Goal: Information Seeking & Learning: Learn about a topic

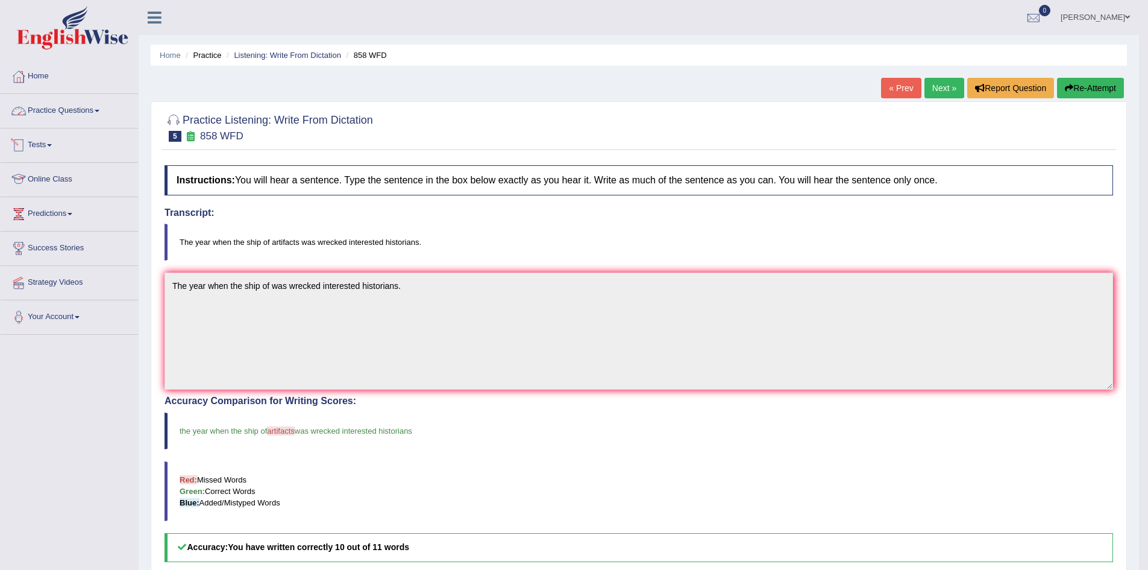
click at [100, 109] on link "Practice Questions" at bounding box center [69, 109] width 137 height 30
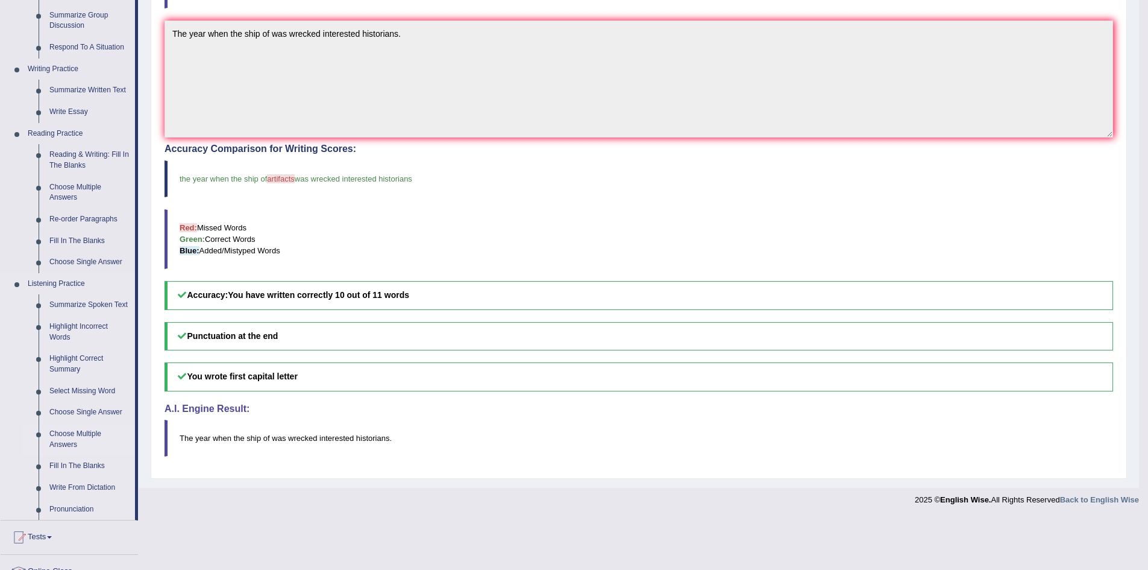
scroll to position [362, 0]
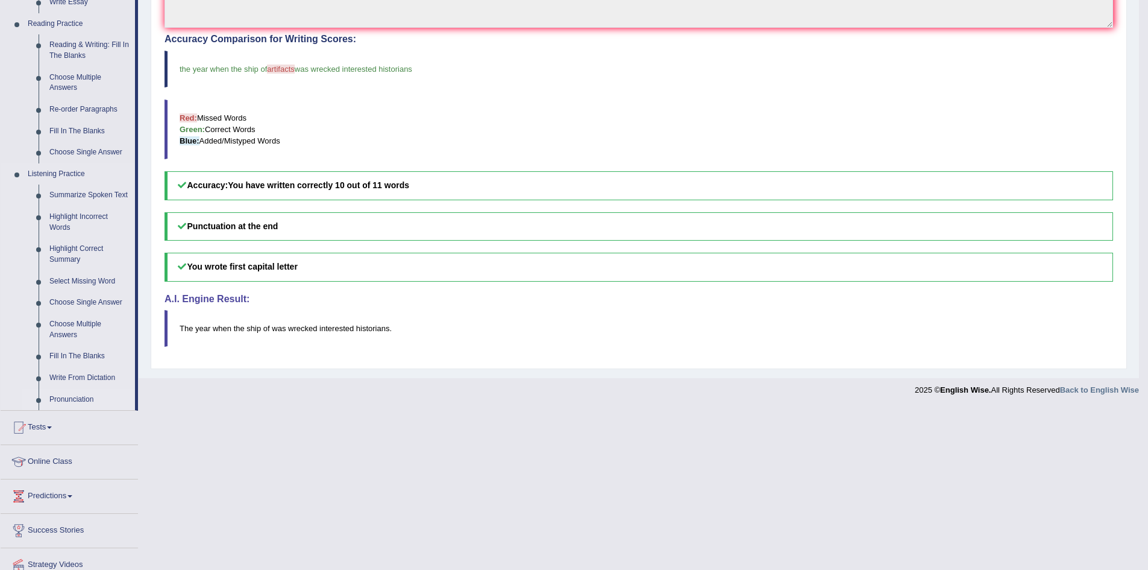
click at [75, 396] on link "Pronunciation" at bounding box center [89, 400] width 91 height 22
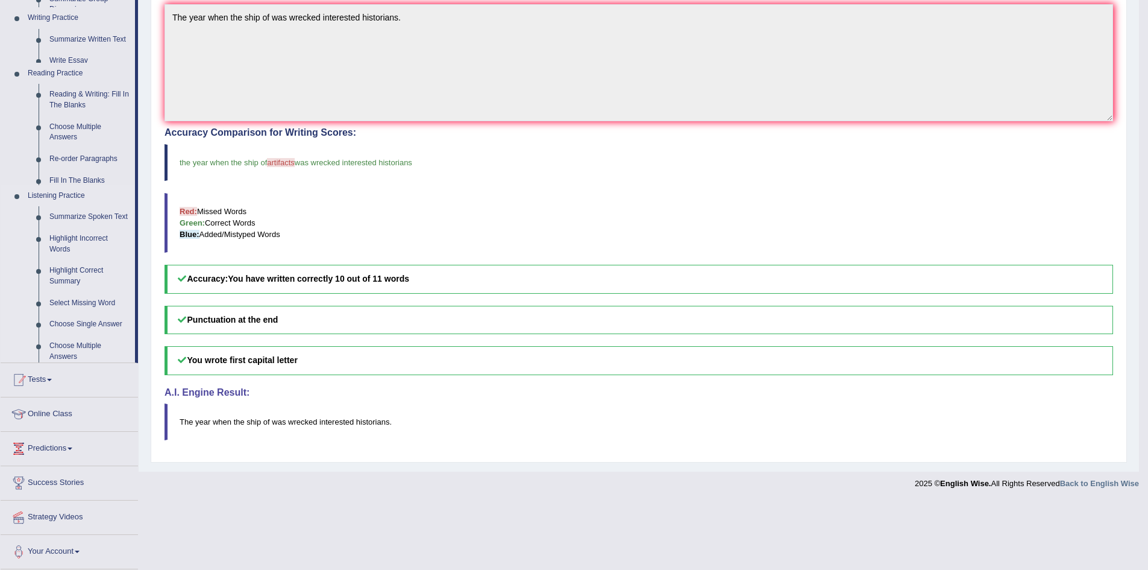
scroll to position [200, 0]
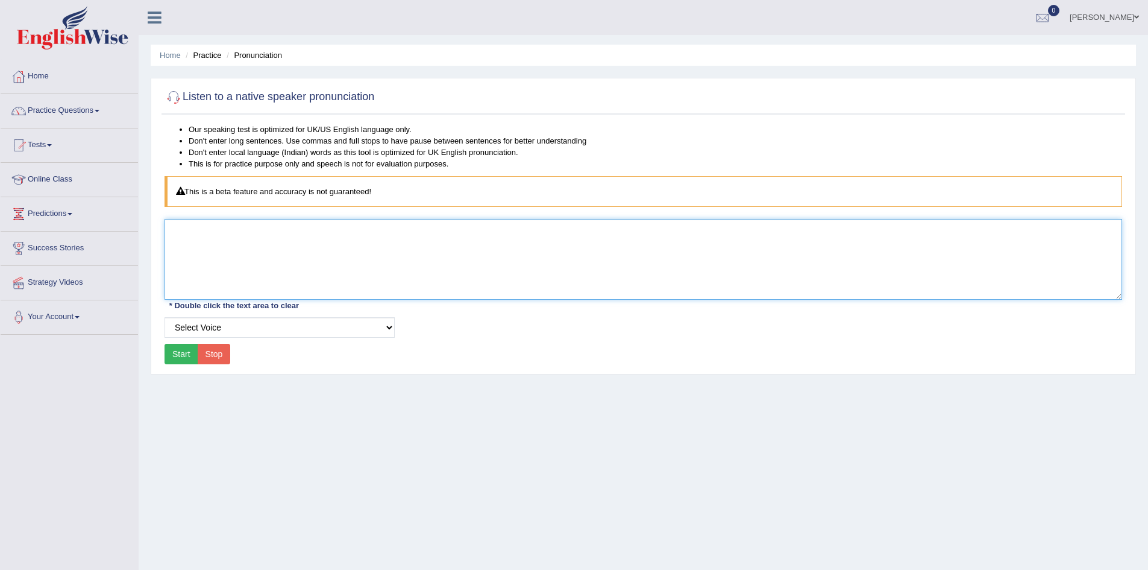
click at [168, 226] on textarea at bounding box center [644, 259] width 958 height 81
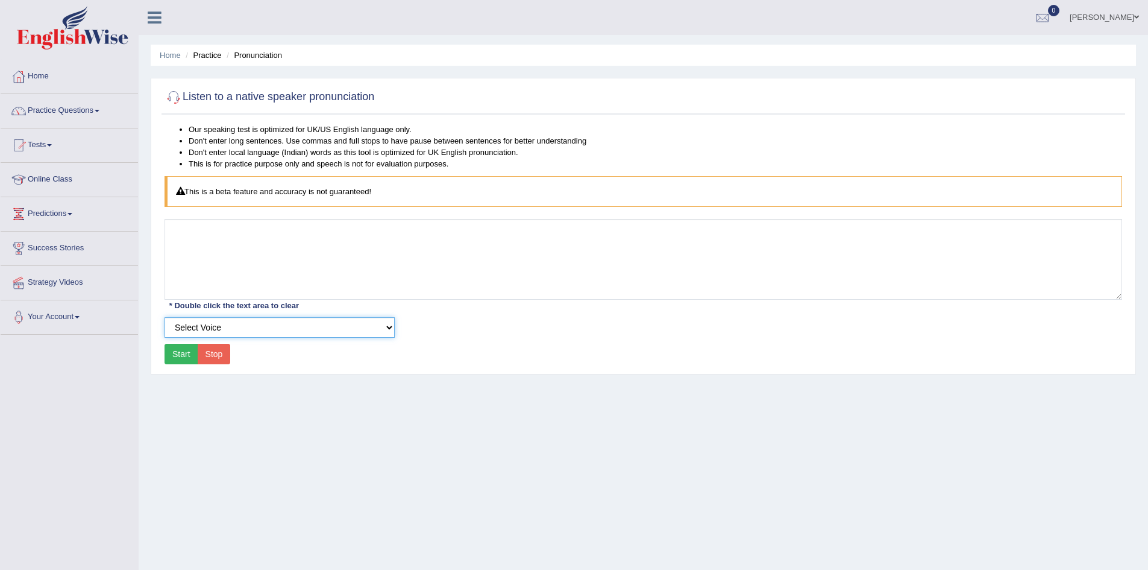
click at [211, 326] on select "Select Voice UK English Female UK English Male" at bounding box center [280, 327] width 230 height 20
select select "5"
click at [165, 317] on select "Select Voice UK English Female UK English Male" at bounding box center [280, 327] width 230 height 20
click at [179, 355] on button "Start" at bounding box center [182, 354] width 34 height 20
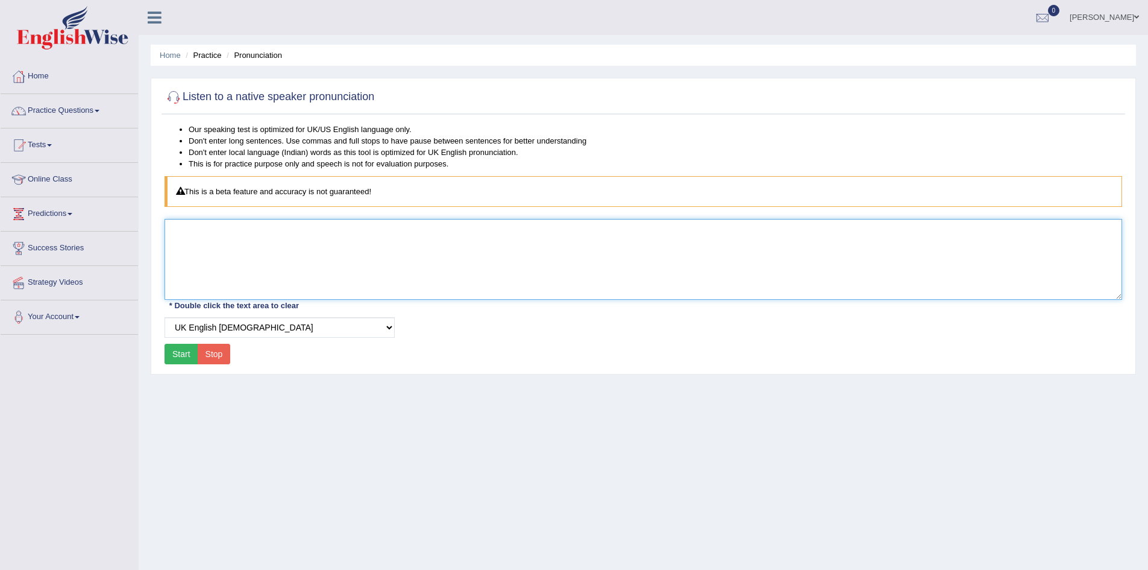
click at [217, 248] on textarea at bounding box center [644, 259] width 958 height 81
click at [218, 248] on textarea at bounding box center [644, 259] width 958 height 81
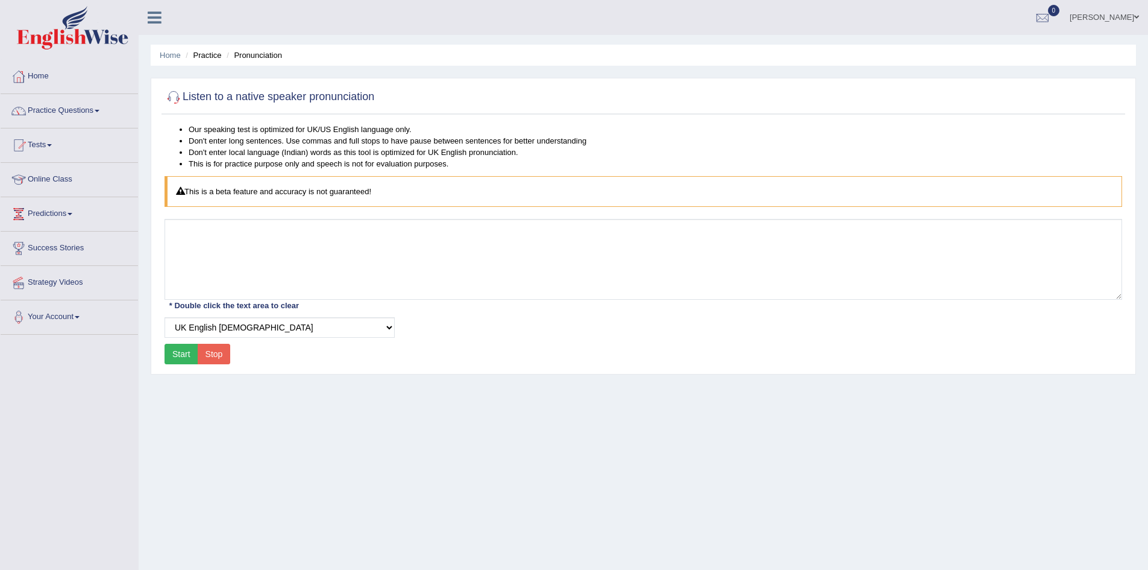
drag, startPoint x: 242, startPoint y: 189, endPoint x: 309, endPoint y: 194, distance: 67.6
click at [242, 189] on div "This is a beta feature and accuracy is not guaranteed!" at bounding box center [644, 191] width 958 height 31
click at [338, 190] on div "This is a beta feature and accuracy is not guaranteed!" at bounding box center [644, 191] width 958 height 31
click at [254, 326] on select "Select Voice UK English Female UK English Male" at bounding box center [280, 327] width 230 height 20
click at [165, 317] on select "Select Voice UK English Female UK English Male" at bounding box center [280, 327] width 230 height 20
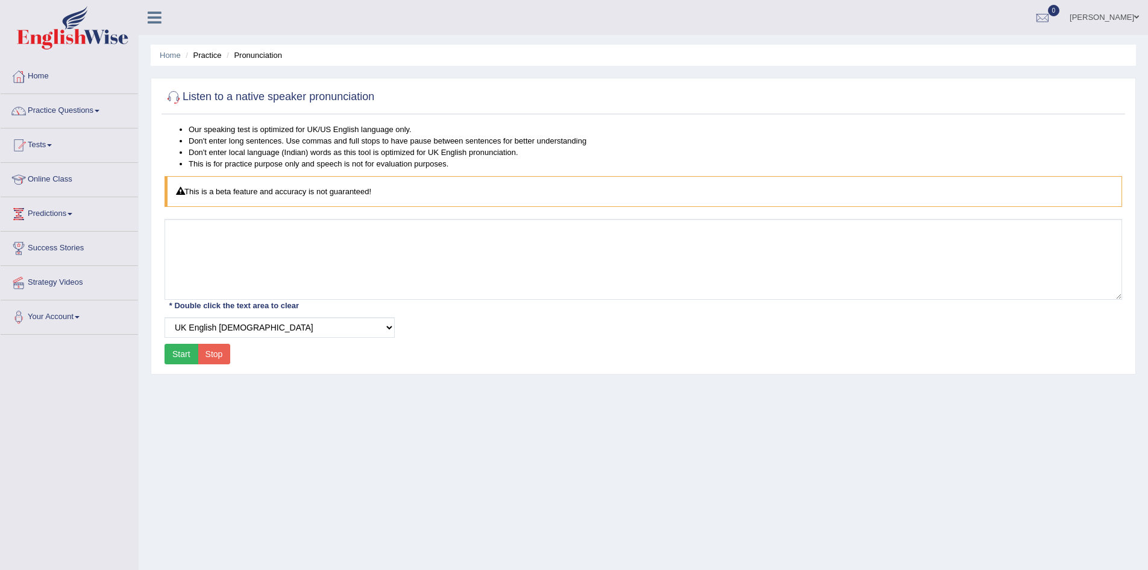
click at [177, 348] on button "Start" at bounding box center [182, 354] width 34 height 20
click at [179, 353] on button "Start" at bounding box center [182, 354] width 34 height 20
click at [180, 353] on button "Start" at bounding box center [182, 354] width 34 height 20
click at [211, 357] on button "Stop" at bounding box center [214, 354] width 33 height 20
click at [174, 356] on button "Start" at bounding box center [182, 354] width 34 height 20
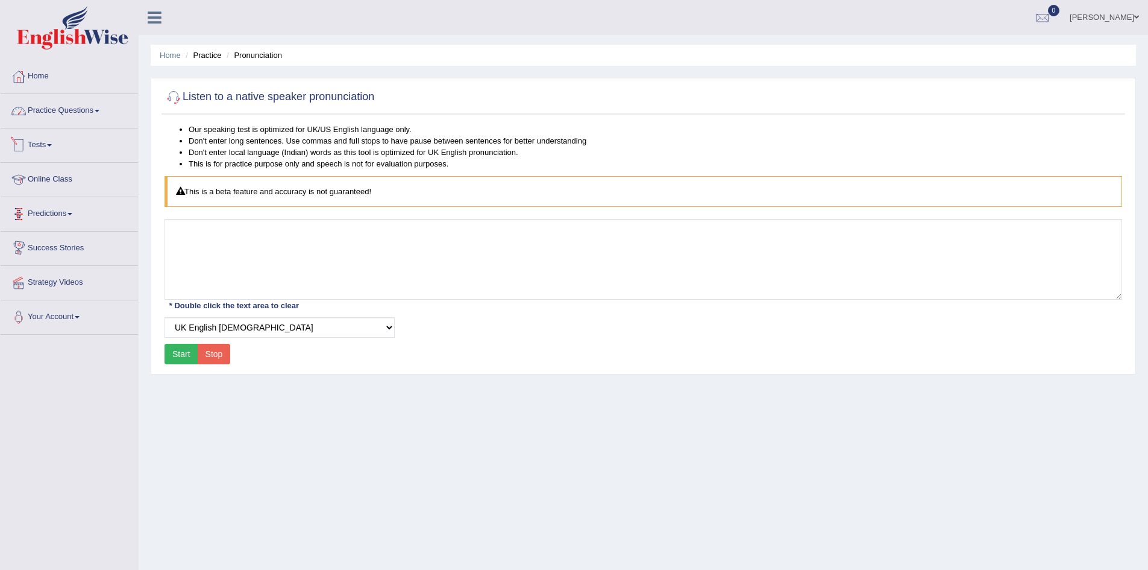
click at [92, 110] on link "Practice Questions" at bounding box center [69, 109] width 137 height 30
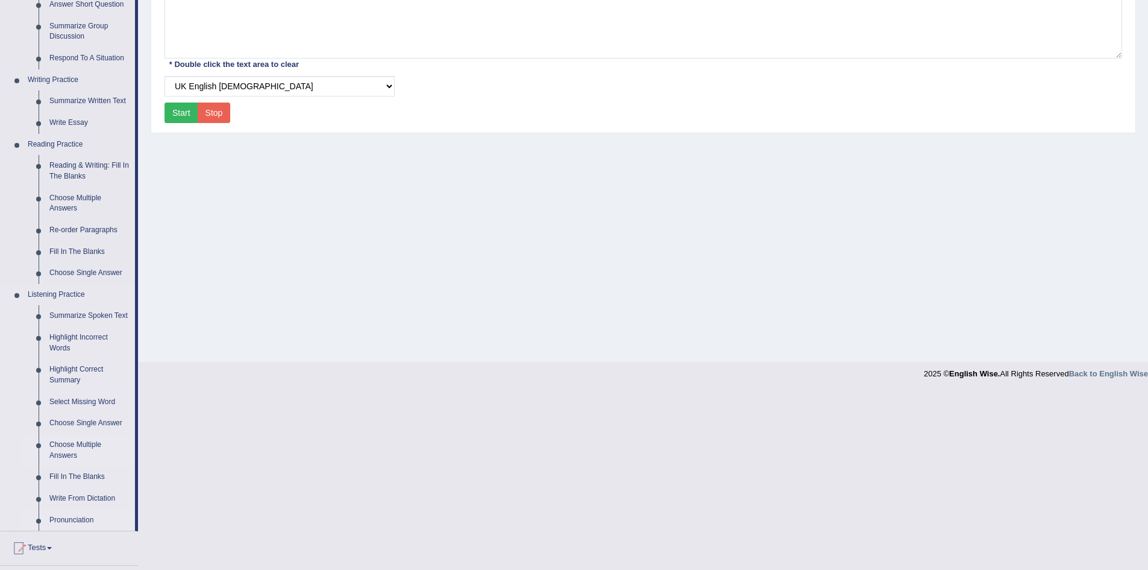
scroll to position [409, 0]
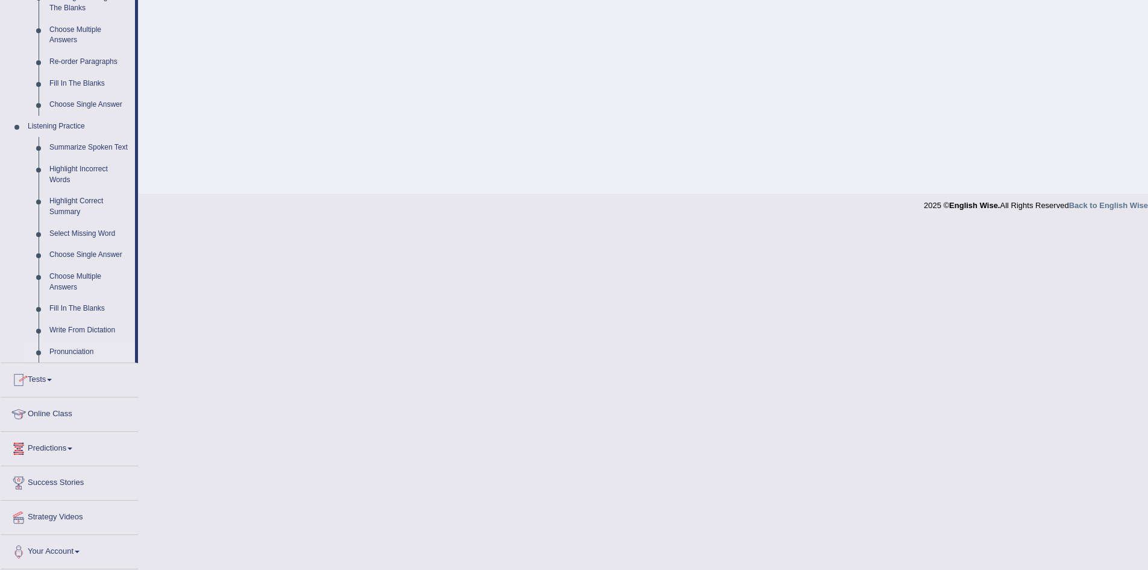
click at [48, 411] on link "Online Class" at bounding box center [69, 412] width 137 height 30
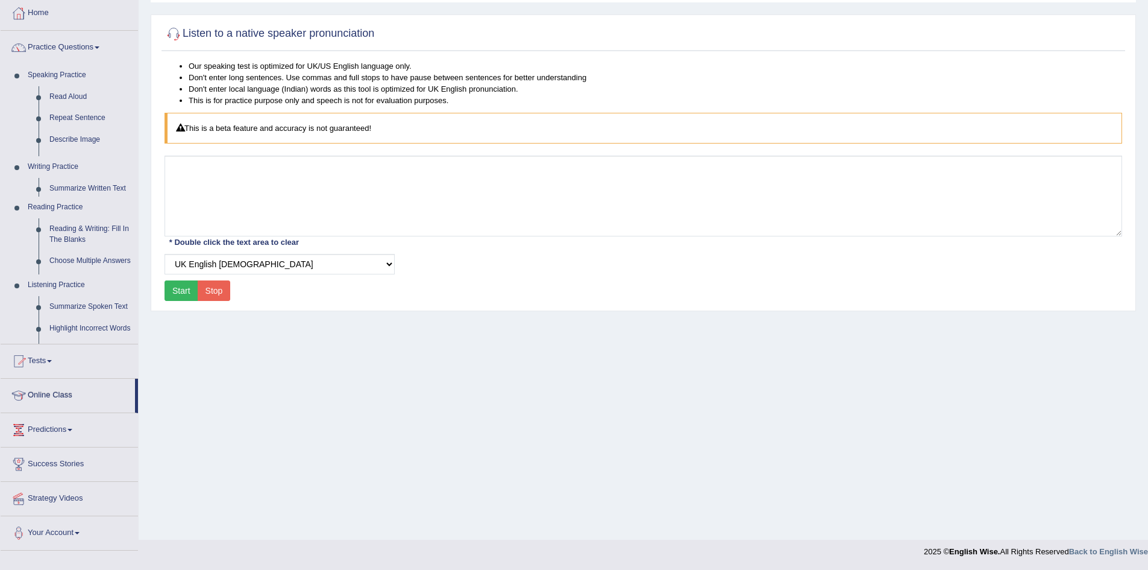
scroll to position [63, 0]
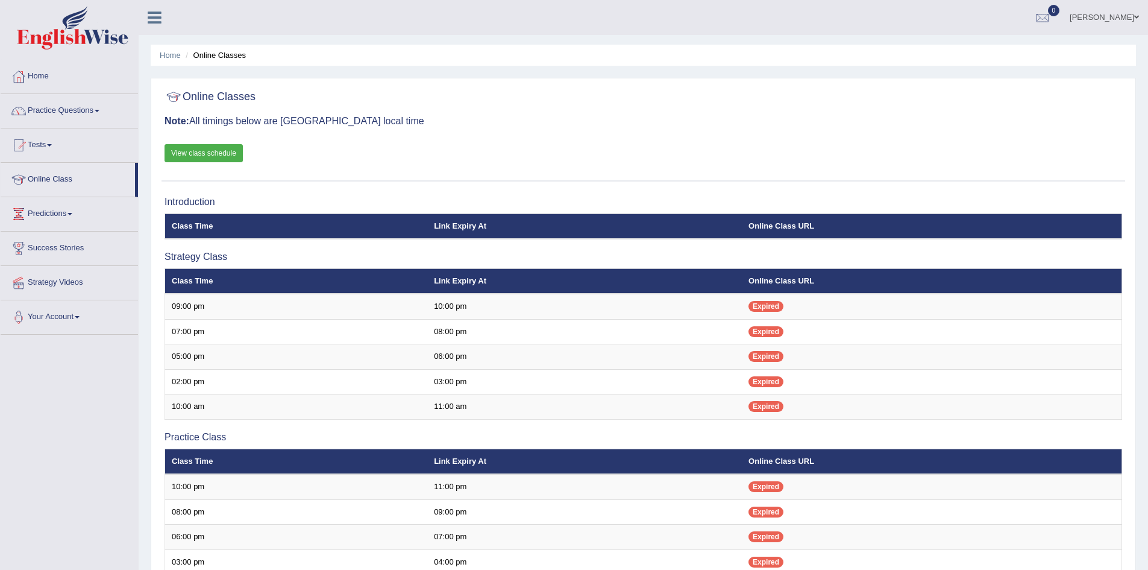
drag, startPoint x: 200, startPoint y: 151, endPoint x: 219, endPoint y: 151, distance: 19.3
click at [200, 151] on link "View class schedule" at bounding box center [204, 153] width 78 height 18
click at [53, 281] on link "Strategy Videos" at bounding box center [69, 281] width 137 height 30
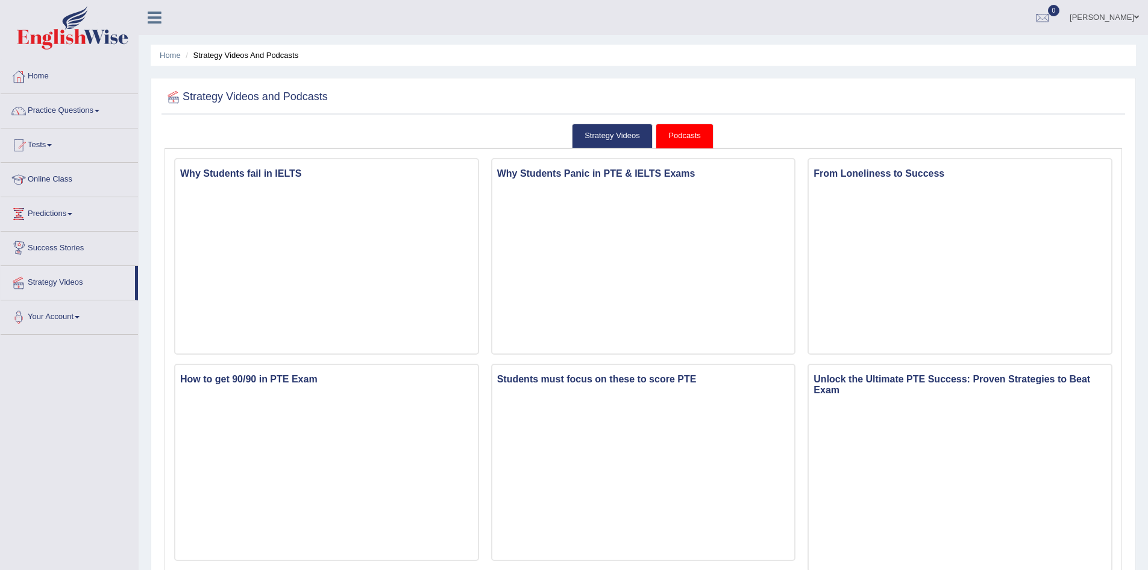
click at [75, 248] on link "Success Stories" at bounding box center [69, 246] width 137 height 30
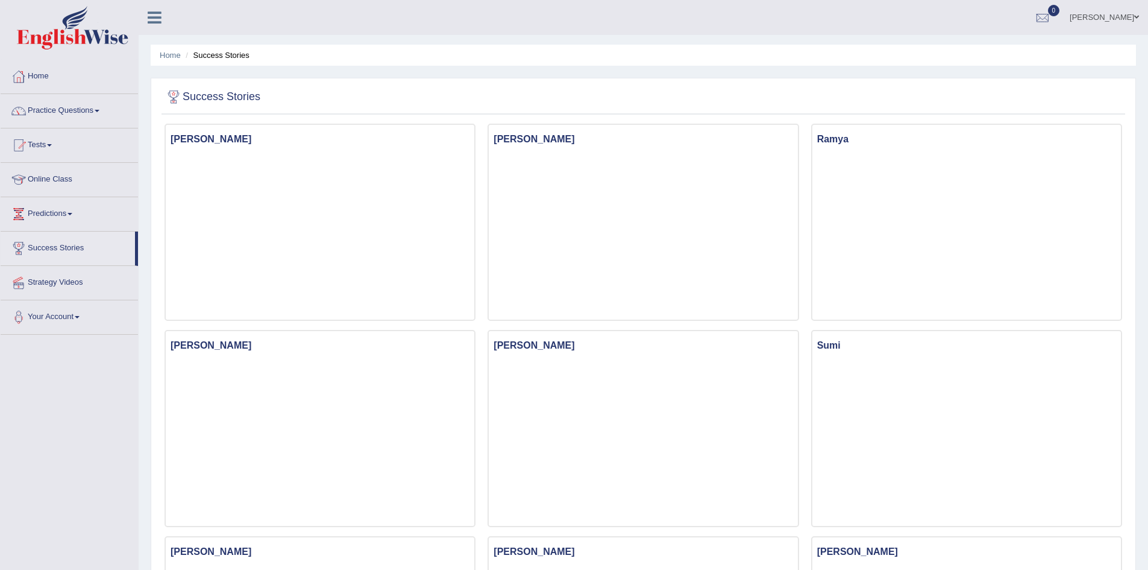
click at [72, 213] on span at bounding box center [70, 214] width 5 height 2
click at [67, 240] on link "Latest Predictions" at bounding box center [78, 242] width 113 height 22
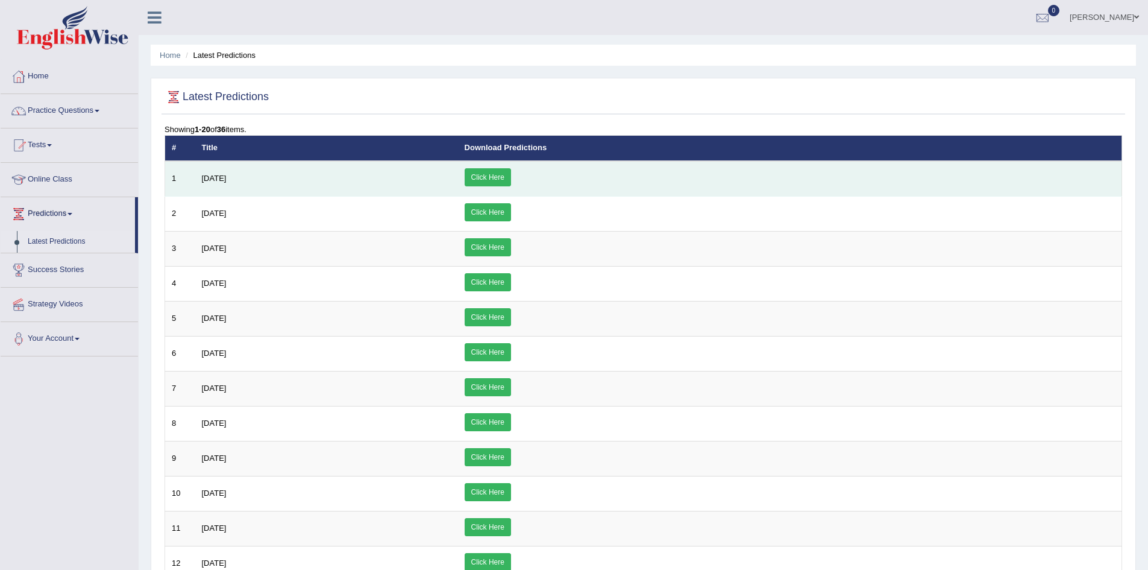
click at [511, 174] on link "Click Here" at bounding box center [488, 177] width 46 height 18
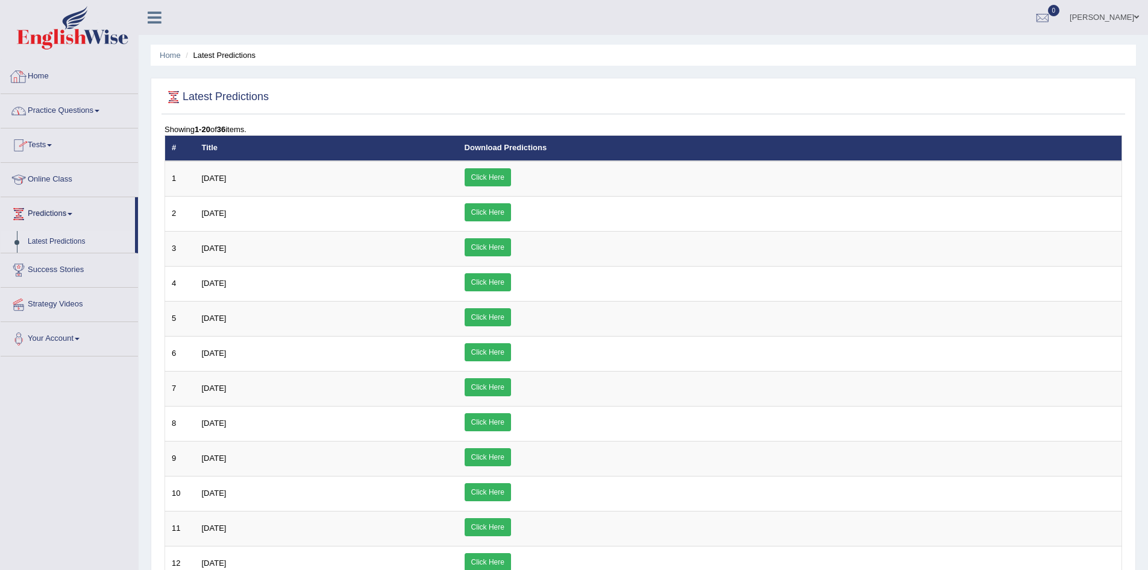
click at [43, 70] on link "Home" at bounding box center [69, 75] width 137 height 30
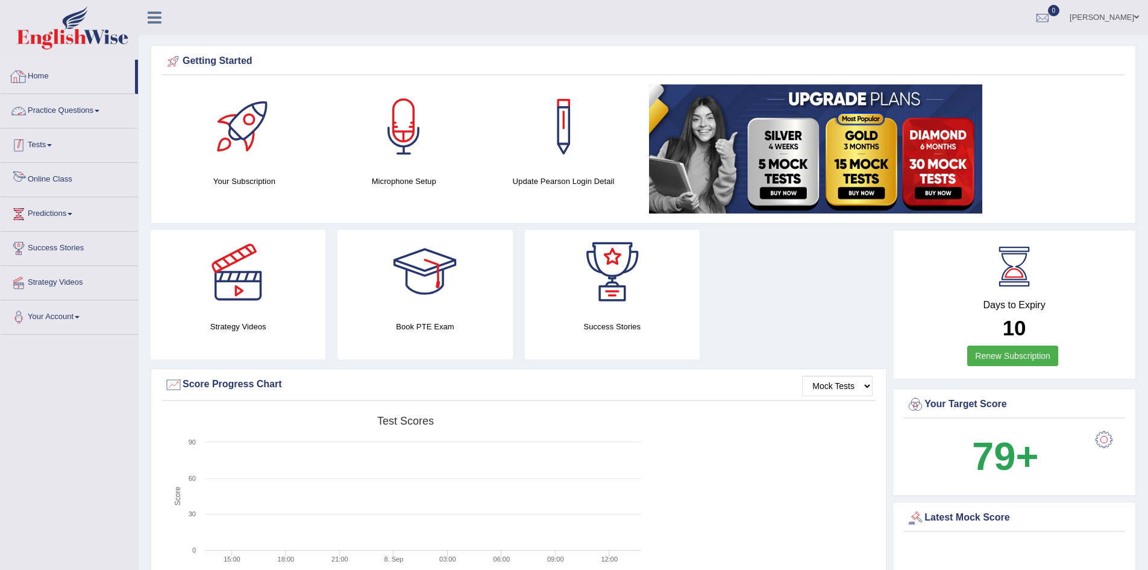
click at [86, 111] on link "Practice Questions" at bounding box center [69, 109] width 137 height 30
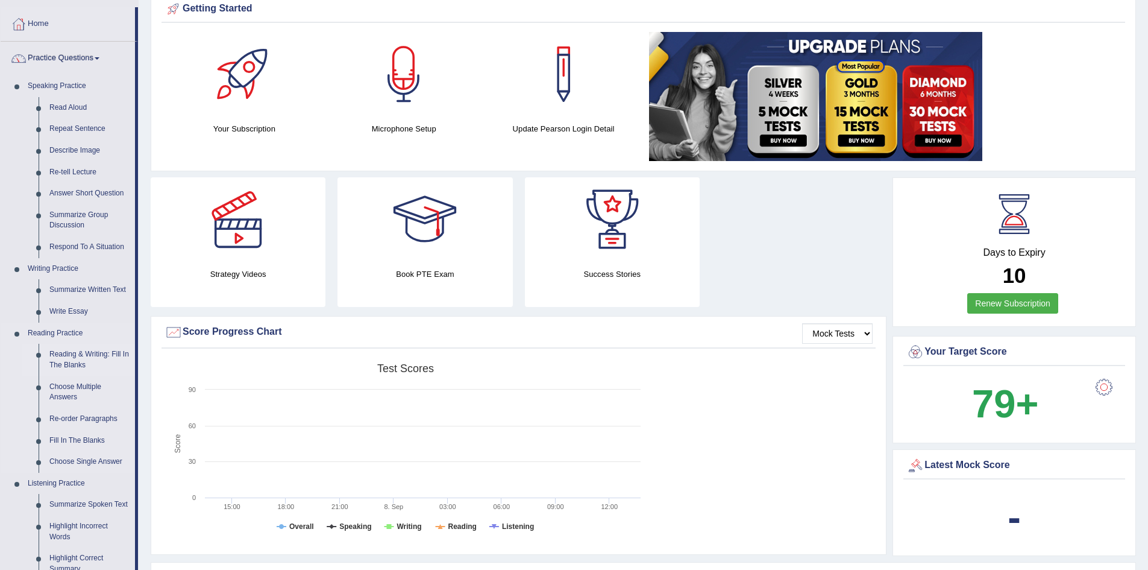
scroll to position [60, 0]
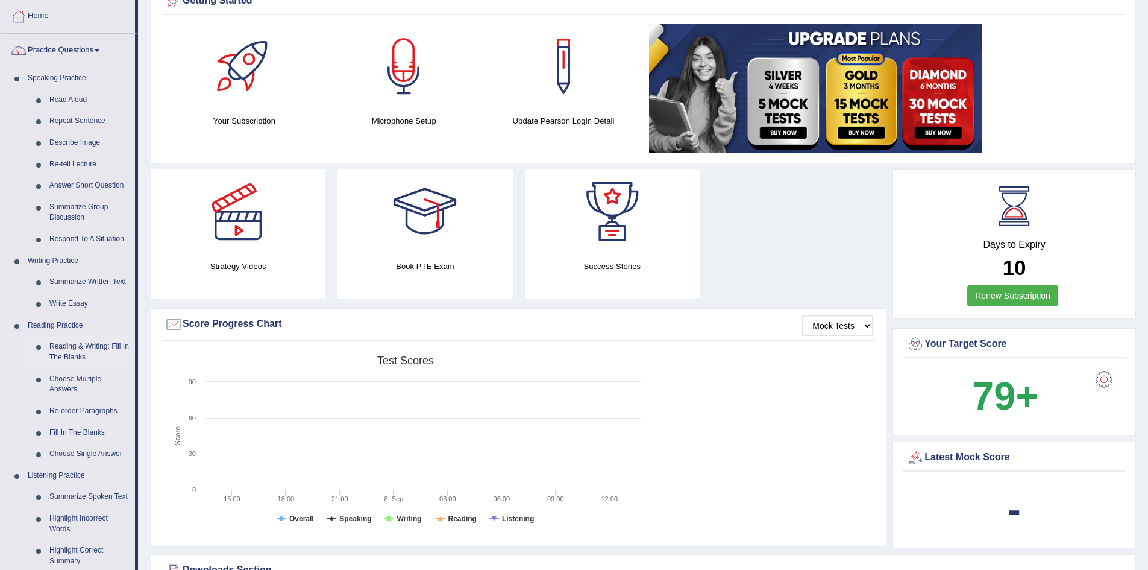
click at [75, 345] on link "Reading & Writing: Fill In The Blanks" at bounding box center [89, 352] width 91 height 32
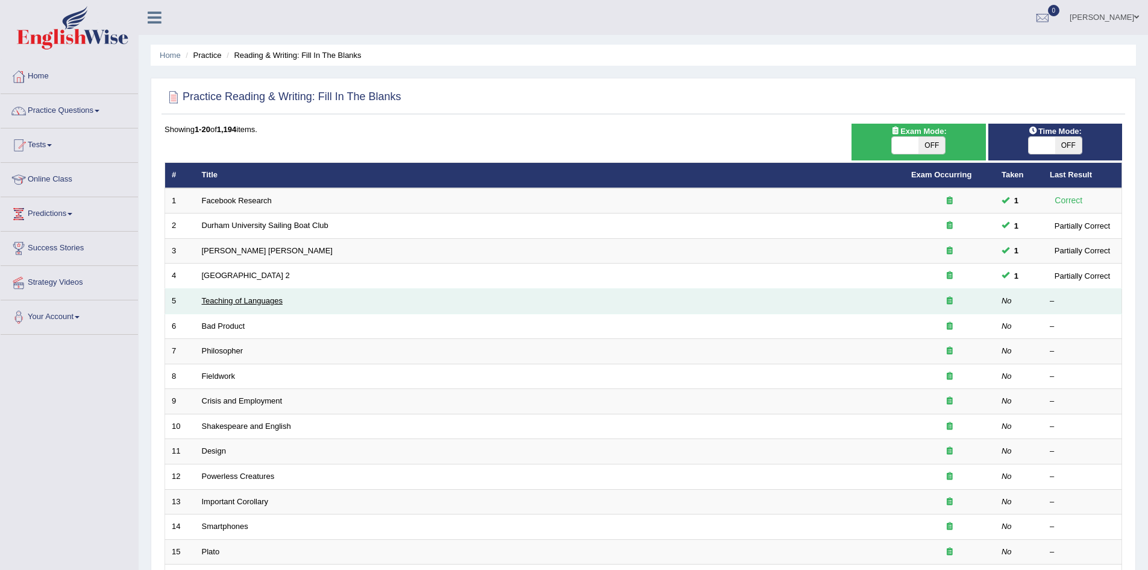
click at [256, 303] on link "Teaching of Languages" at bounding box center [242, 300] width 81 height 9
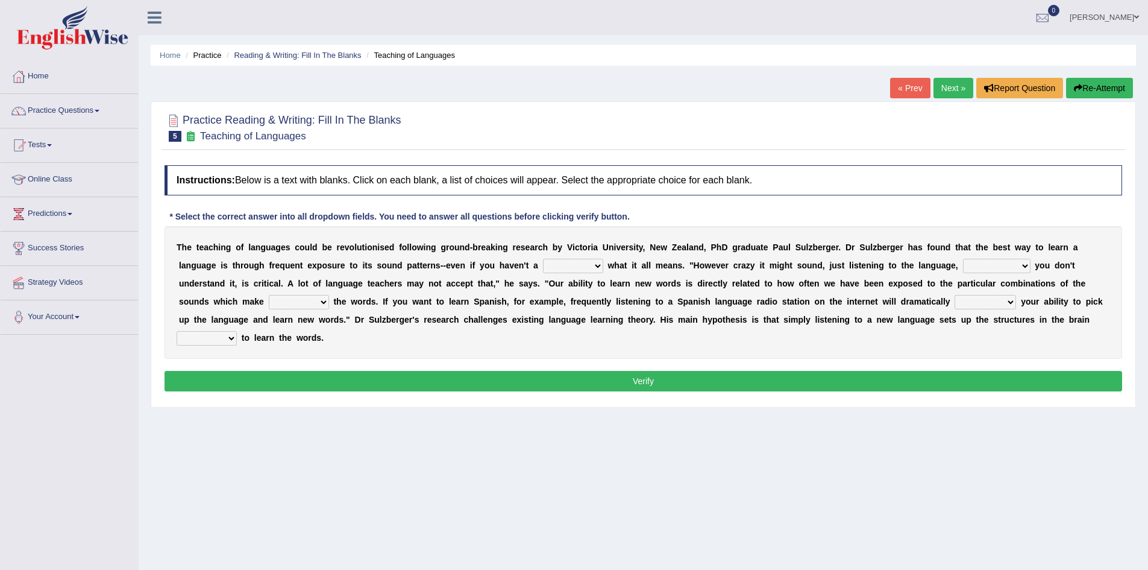
click at [599, 266] on select "dew claw clue due" at bounding box center [573, 266] width 60 height 14
select select "clue"
click at [543, 259] on select "dew claw clue due" at bounding box center [573, 266] width 60 height 14
click at [1025, 265] on select "but also all together even though if so" at bounding box center [997, 266] width 68 height 14
select select "even though"
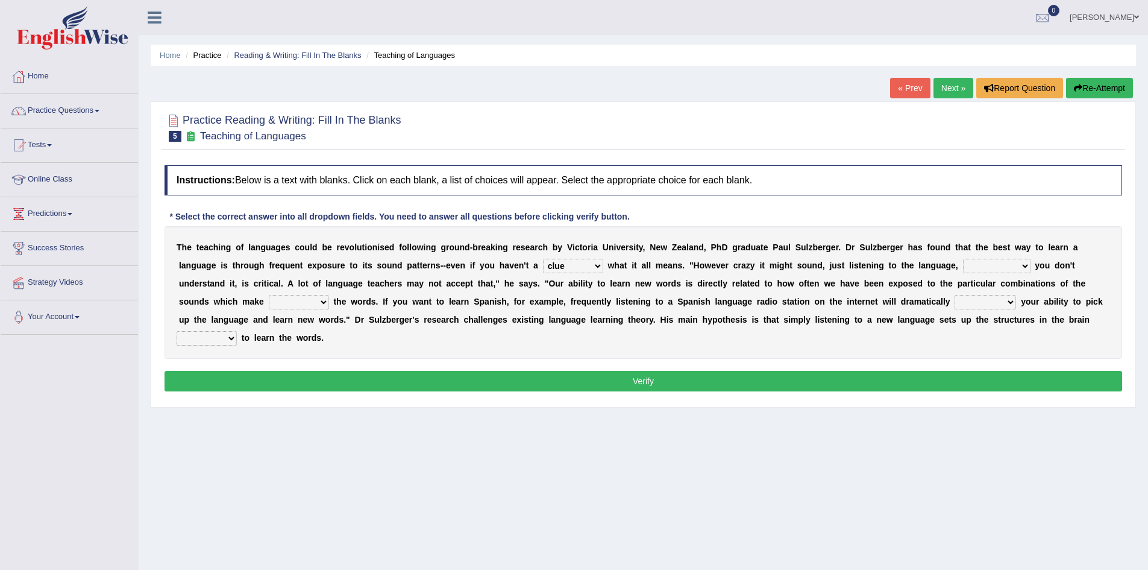
click at [963, 259] on select "but also all together even though if so" at bounding box center [997, 266] width 68 height 14
click at [323, 302] on select "down up of on" at bounding box center [299, 302] width 60 height 14
select select "up"
click at [269, 295] on select "down up of on" at bounding box center [299, 302] width 60 height 14
click at [1012, 303] on select "evaluate exaggerate describe boost" at bounding box center [985, 302] width 61 height 14
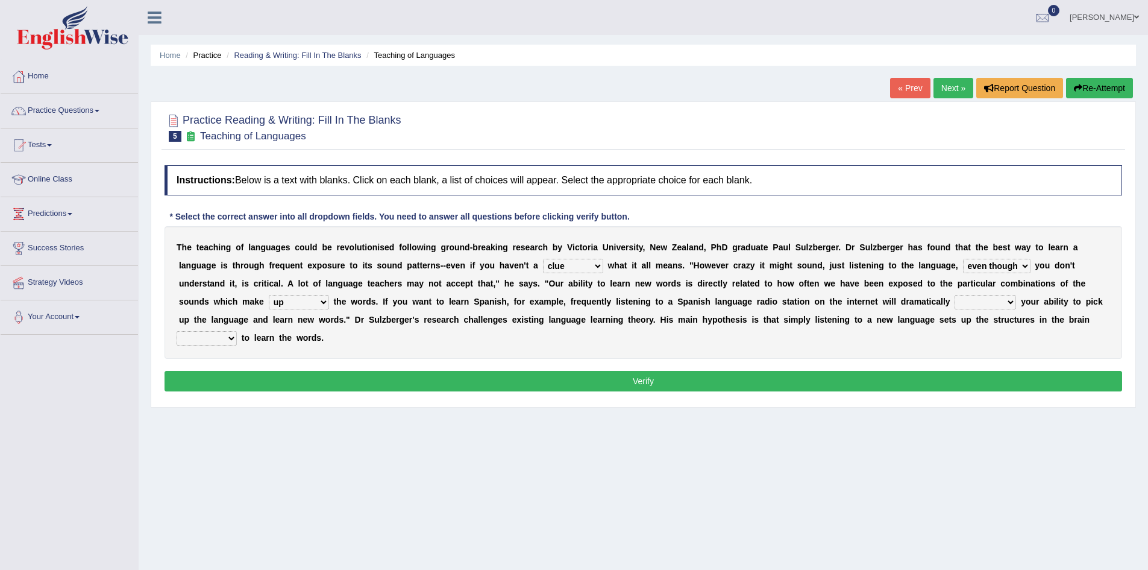
click at [955, 295] on select "evaluate exaggerate describe boost" at bounding box center [985, 302] width 61 height 14
click at [1010, 300] on select "evaluate exaggerate describe boost" at bounding box center [985, 302] width 61 height 14
select select "boost"
click at [955, 295] on select "evaluate exaggerate describe boost" at bounding box center [985, 302] width 61 height 14
click at [231, 337] on select "requiring required directed to require" at bounding box center [207, 338] width 60 height 14
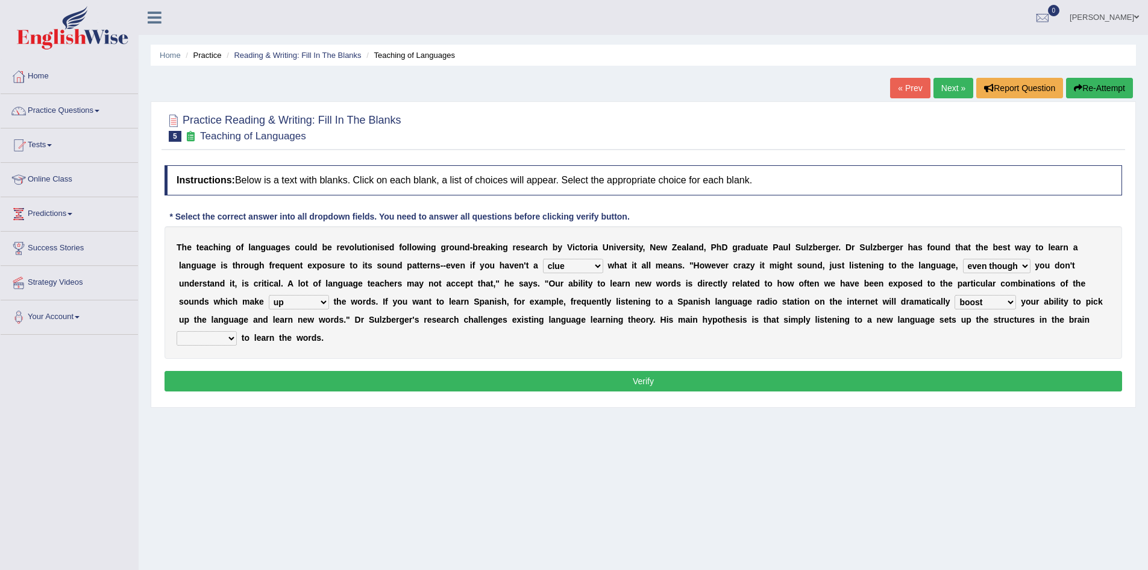
select select "required"
click at [177, 331] on select "requiring required directed to require" at bounding box center [207, 338] width 60 height 14
click at [297, 374] on button "Verify" at bounding box center [644, 381] width 958 height 20
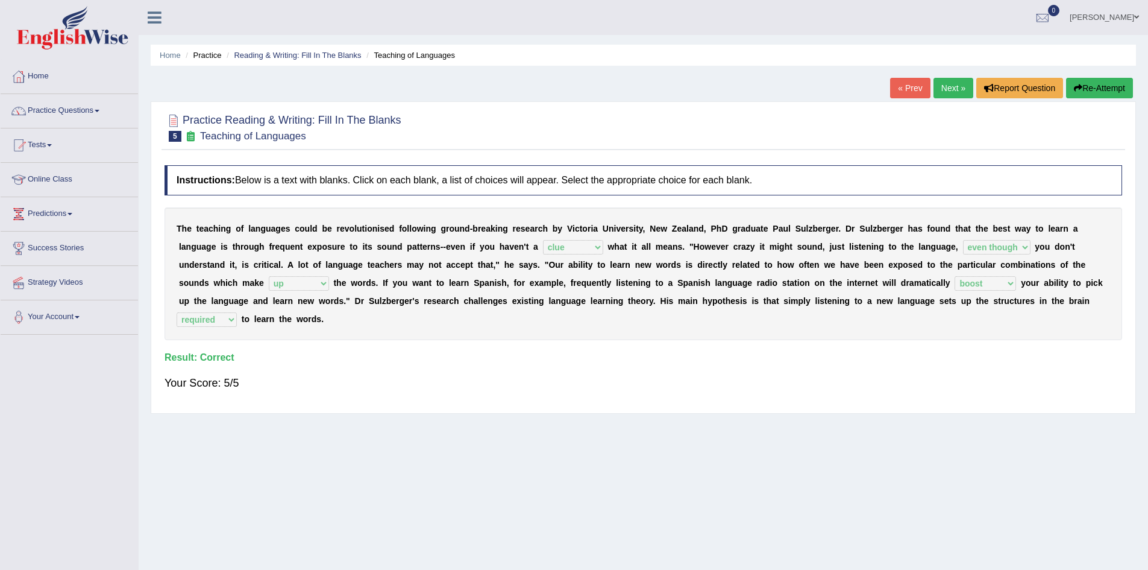
click at [950, 90] on link "Next »" at bounding box center [954, 88] width 40 height 20
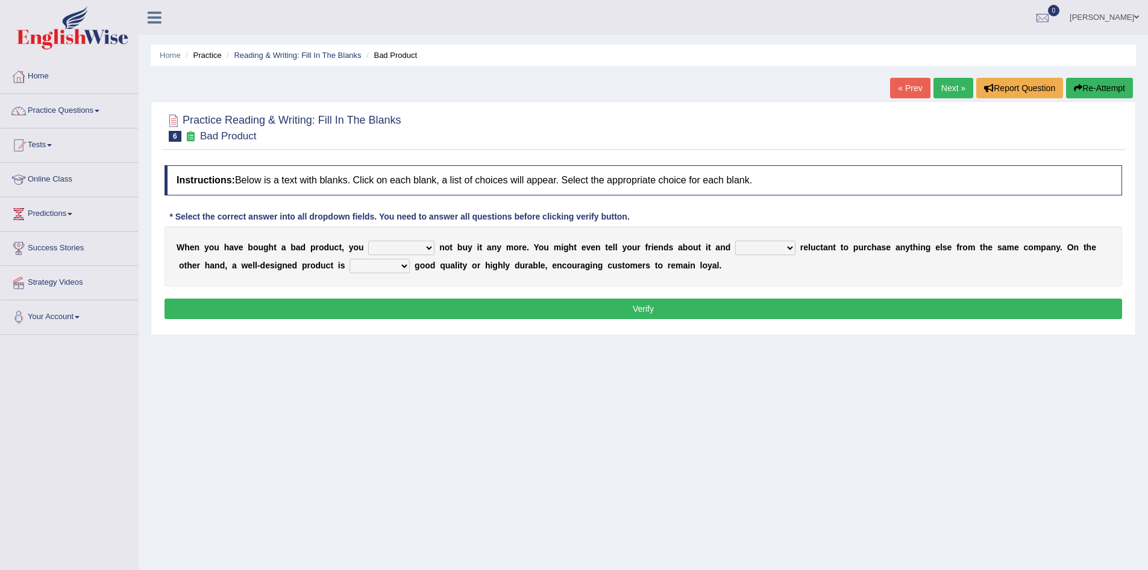
click at [429, 248] on select "would have should have should" at bounding box center [401, 248] width 66 height 14
select select "should"
click at [368, 241] on select "would have should have should" at bounding box center [401, 248] width 66 height 14
click at [790, 245] on select "is are be being" at bounding box center [765, 248] width 60 height 14
select select "be"
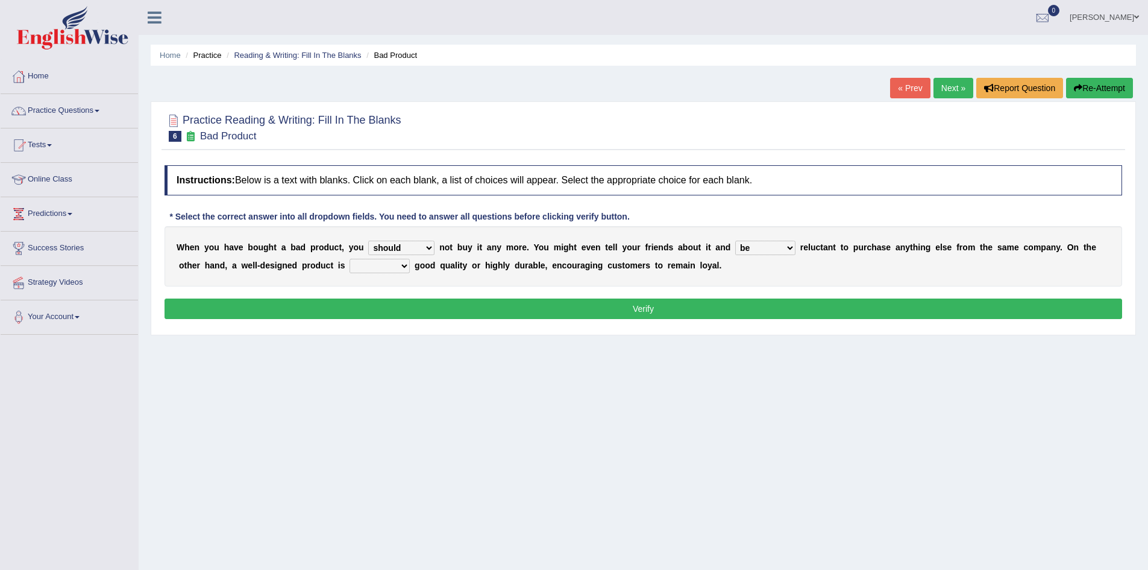
click at [735, 241] on select "is are be being" at bounding box center [765, 248] width 60 height 14
click at [403, 266] on select "both also neither either" at bounding box center [380, 266] width 60 height 14
click at [350, 259] on select "both also neither either" at bounding box center [380, 266] width 60 height 14
click at [404, 265] on select "both also neither either" at bounding box center [380, 266] width 60 height 14
select select "either"
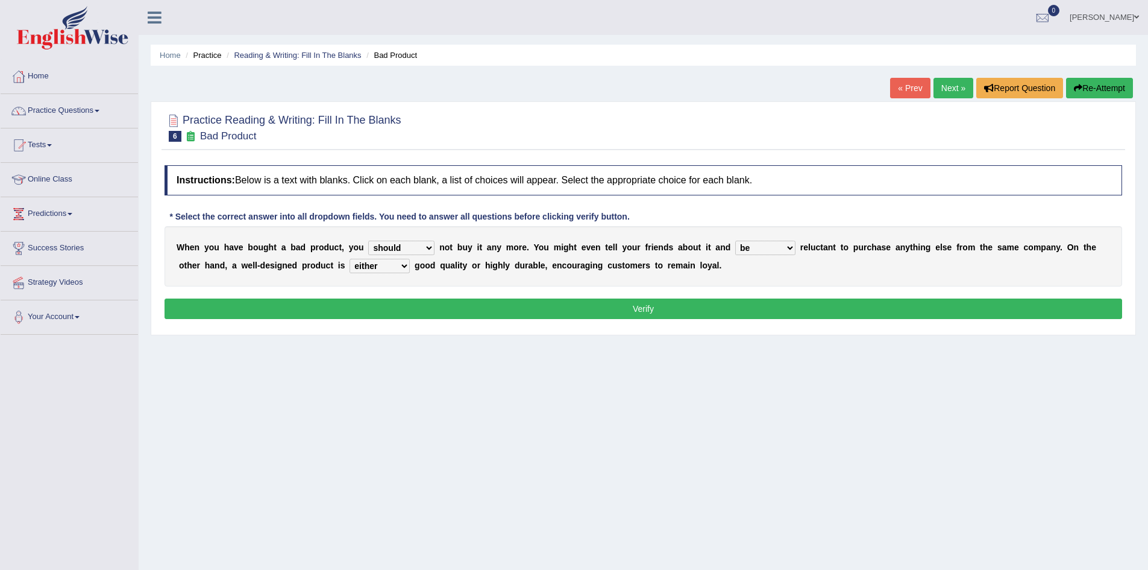
click at [350, 259] on select "both also neither either" at bounding box center [380, 266] width 60 height 14
click at [669, 307] on button "Verify" at bounding box center [644, 308] width 958 height 20
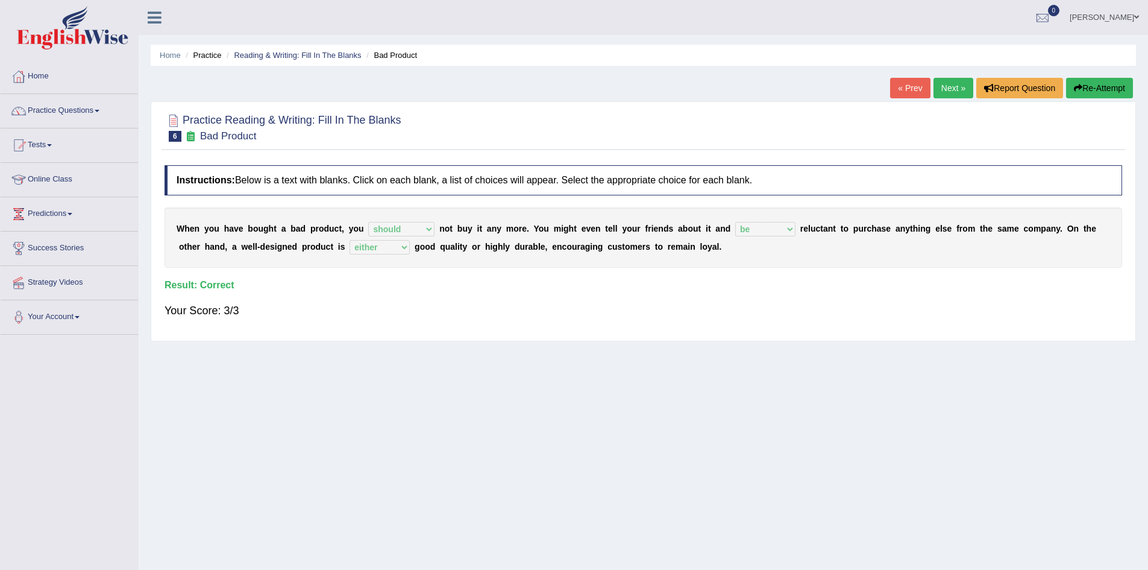
click at [950, 92] on link "Next »" at bounding box center [954, 88] width 40 height 20
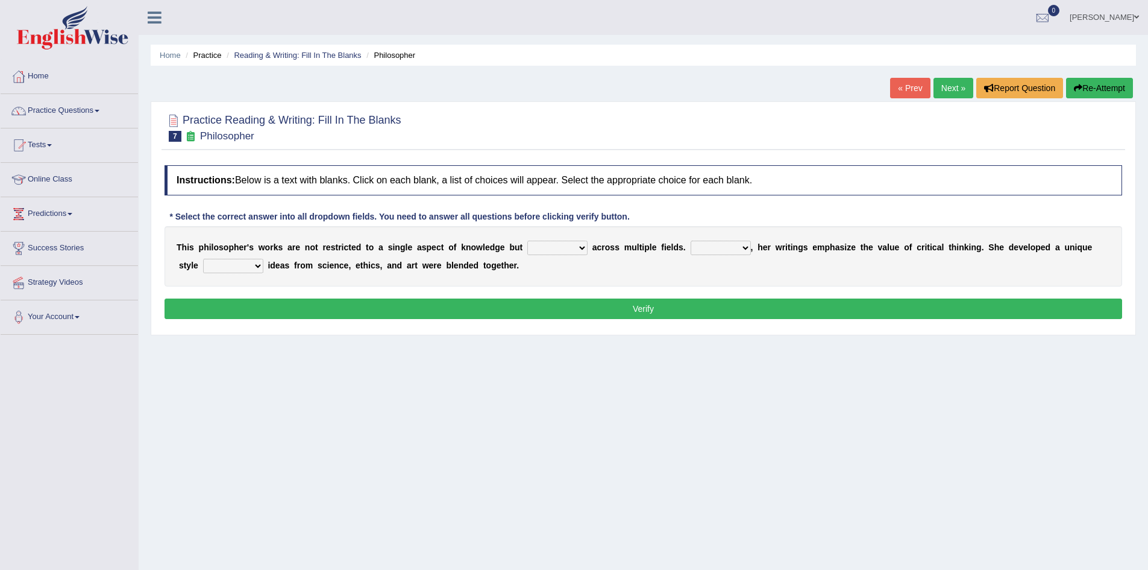
click at [581, 247] on select "constrain contain assemble extend" at bounding box center [557, 248] width 60 height 14
select select "extend"
click at [527, 241] on select "constrain contain assemble extend" at bounding box center [557, 248] width 60 height 14
click at [744, 248] on select "Rather So Moreover Likely" at bounding box center [721, 248] width 60 height 14
select select "Moreover"
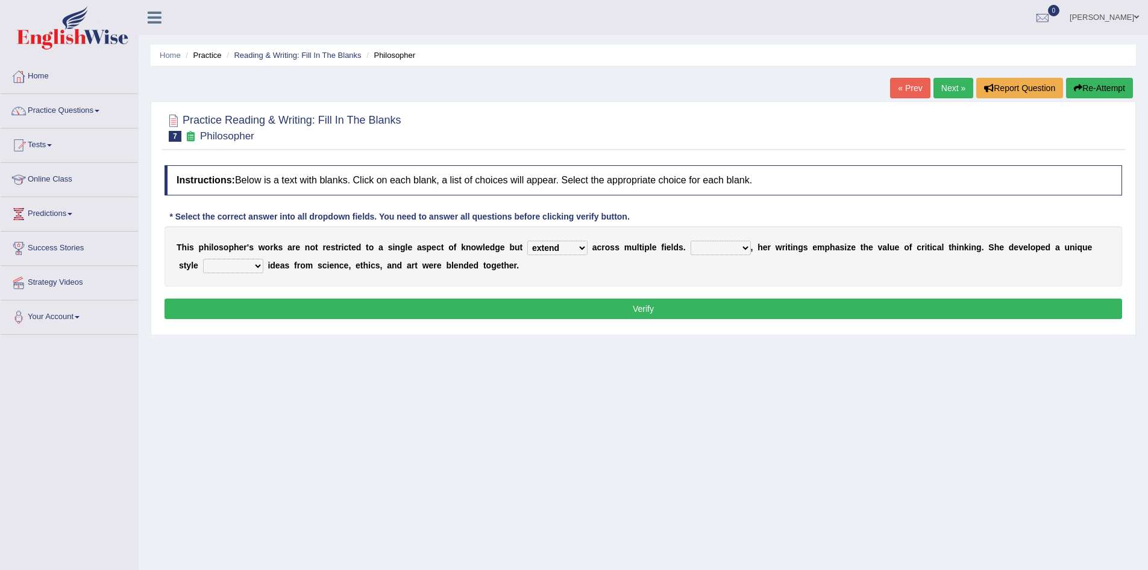
click at [691, 241] on select "Rather So Moreover Likely" at bounding box center [721, 248] width 60 height 14
click at [257, 263] on select "in that that which in which" at bounding box center [233, 266] width 60 height 14
select select "in which"
click at [203, 259] on select "in that that which in which" at bounding box center [233, 266] width 60 height 14
click at [331, 310] on button "Verify" at bounding box center [644, 308] width 958 height 20
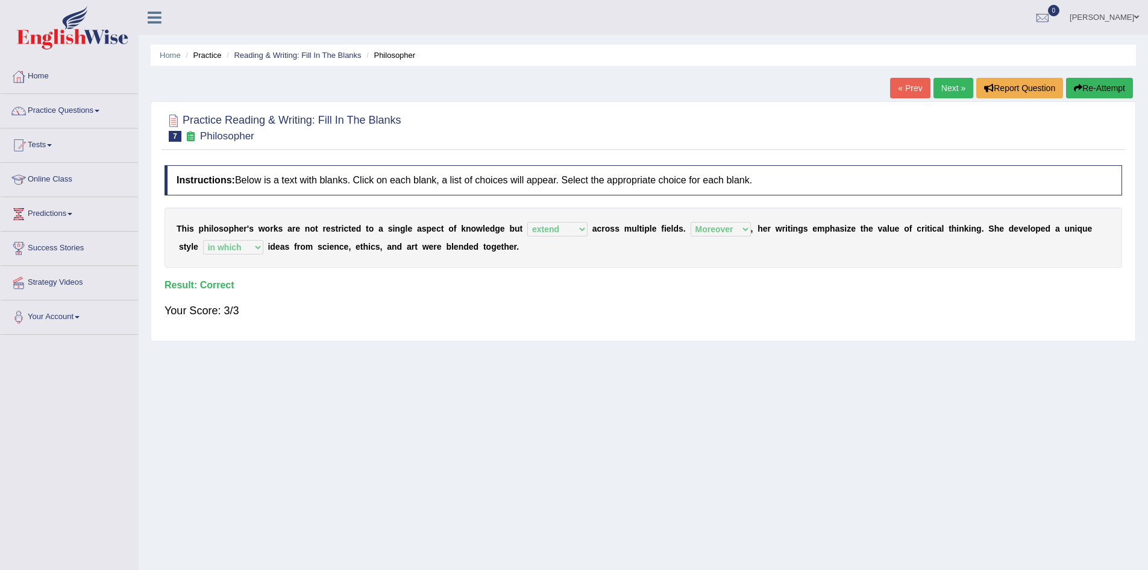
click at [953, 89] on link "Next »" at bounding box center [954, 88] width 40 height 20
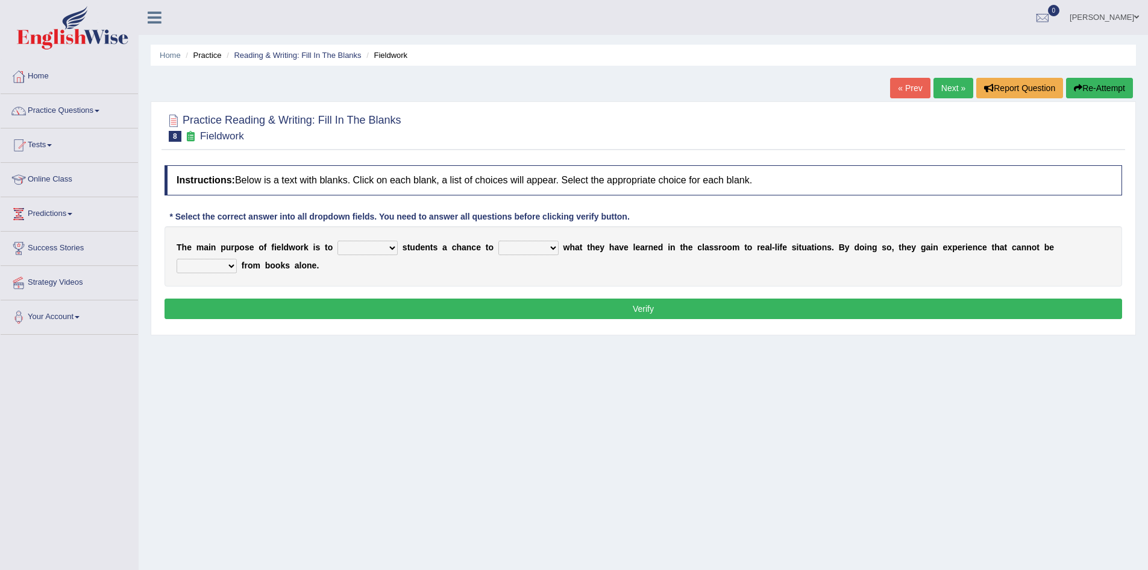
click at [392, 246] on select "resemble stow rave offer" at bounding box center [368, 248] width 60 height 14
select select "offer"
click at [338, 241] on select "resemble stow rave offer" at bounding box center [368, 248] width 60 height 14
click at [552, 246] on select "compare align apply dismount" at bounding box center [529, 248] width 60 height 14
select select "apply"
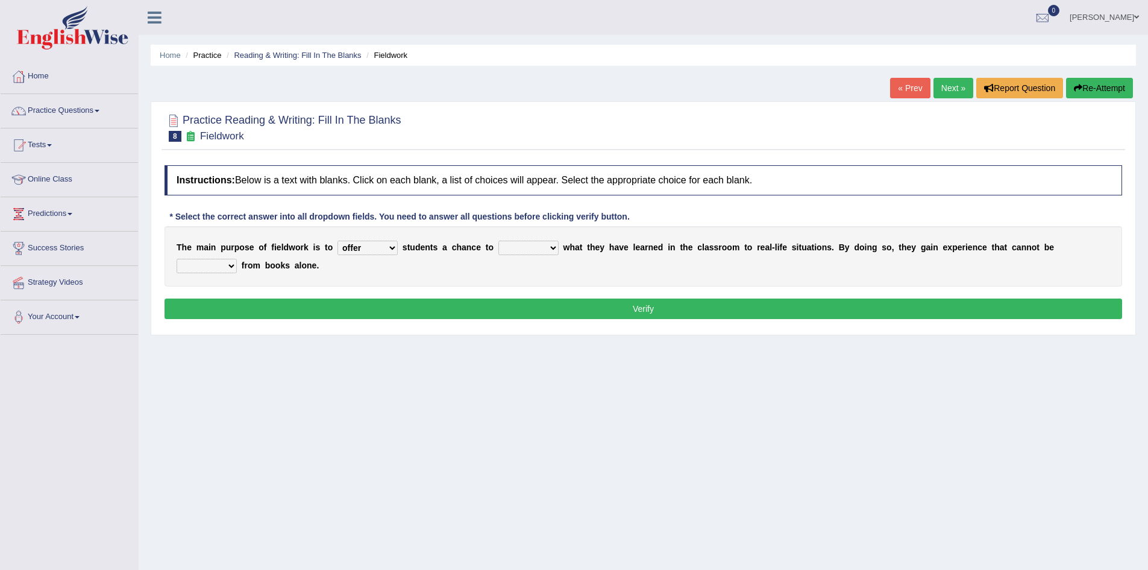
click at [499, 241] on select "compare align apply dismount" at bounding box center [529, 248] width 60 height 14
click at [229, 266] on select "originated prepared obtained touted" at bounding box center [207, 266] width 60 height 14
select select "obtained"
click at [177, 259] on select "originated prepared obtained touted" at bounding box center [207, 266] width 60 height 14
click at [310, 304] on button "Verify" at bounding box center [644, 308] width 958 height 20
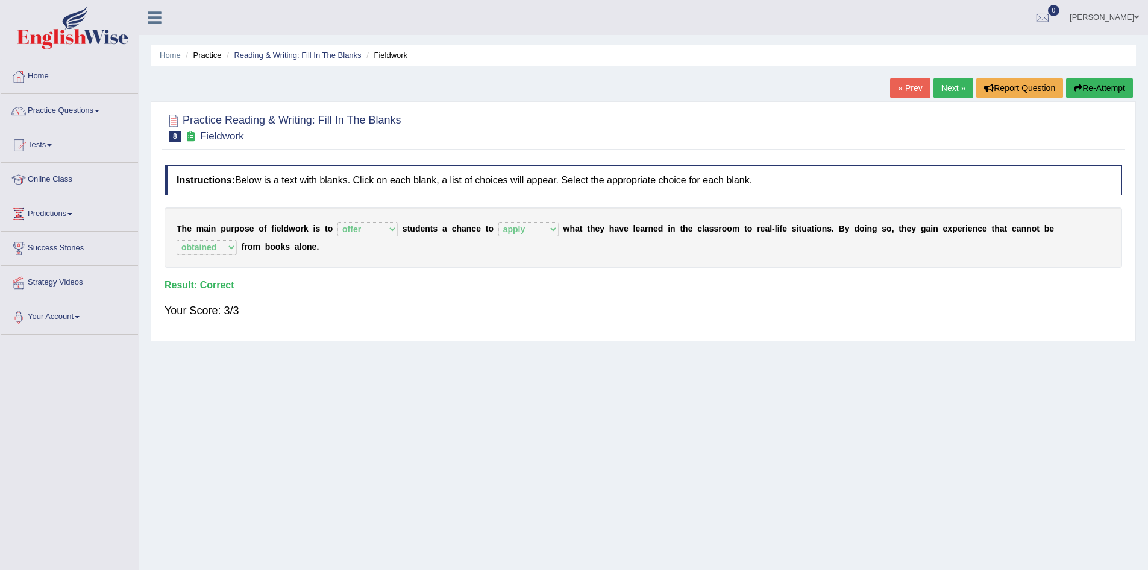
click at [948, 91] on link "Next »" at bounding box center [954, 88] width 40 height 20
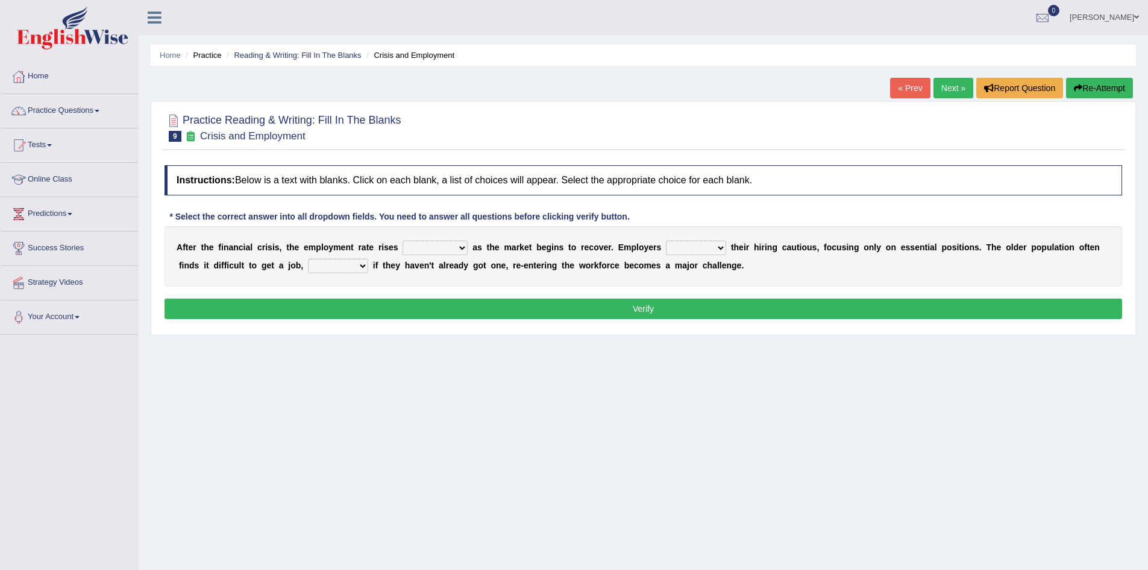
click at [461, 248] on select "normally conversely strenuously sharply" at bounding box center [435, 248] width 65 height 14
click at [403, 241] on select "normally conversely strenuously sharply" at bounding box center [435, 248] width 65 height 14
drag, startPoint x: 173, startPoint y: 247, endPoint x: 382, endPoint y: 254, distance: 208.7
click at [401, 250] on div "A f t e r t h e f i n a n c i a l c r i s i s , t h e e m p l o y m e n t r a t…" at bounding box center [644, 256] width 958 height 60
click at [459, 248] on select "normally conversely strenuously sharply" at bounding box center [435, 248] width 65 height 14
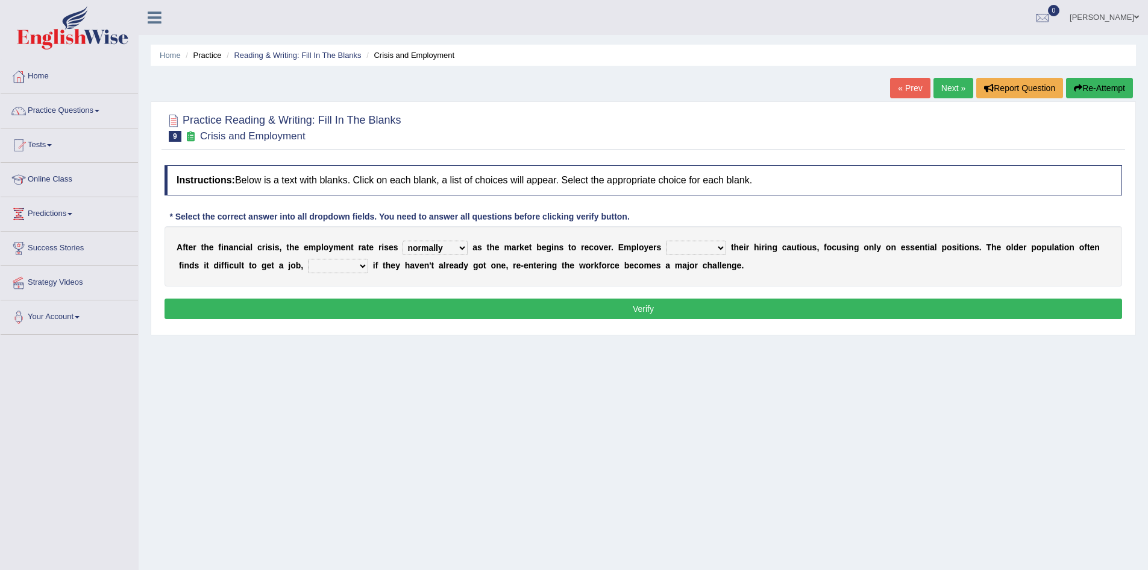
click at [403, 241] on select "normally conversely strenuously sharply" at bounding box center [435, 248] width 65 height 14
click at [462, 249] on select "normally conversely strenuously sharply" at bounding box center [435, 248] width 65 height 14
drag, startPoint x: 461, startPoint y: 246, endPoint x: 448, endPoint y: 254, distance: 15.7
click at [461, 246] on select "normally conversely strenuously sharply" at bounding box center [435, 248] width 65 height 14
select select "sharply"
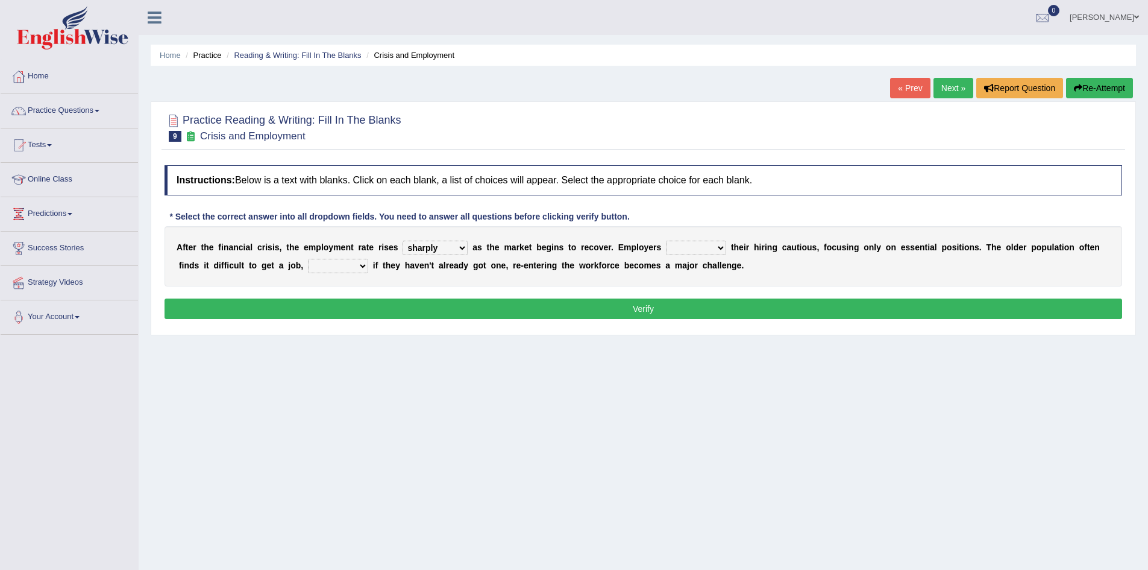
click at [403, 241] on select "normally conversely strenuously sharply" at bounding box center [435, 248] width 65 height 14
drag, startPoint x: 406, startPoint y: 248, endPoint x: 438, endPoint y: 254, distance: 31.9
click at [438, 253] on select "normally conversely strenuously sharply" at bounding box center [435, 248] width 65 height 14
drag, startPoint x: 221, startPoint y: 354, endPoint x: 482, endPoint y: 282, distance: 270.3
click at [221, 354] on div "Home Practice Reading & Writing: Fill In The Blanks Crisis and Employment « Pre…" at bounding box center [644, 301] width 1010 height 603
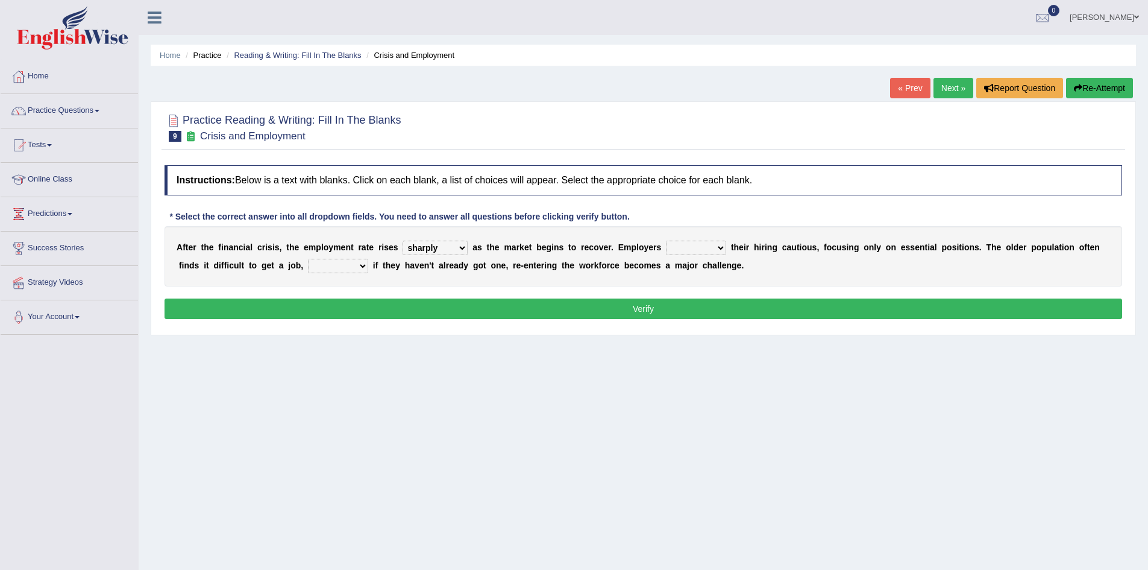
click at [720, 247] on select "keeping kept keep are kept" at bounding box center [696, 248] width 60 height 14
select select "keep"
click at [666, 241] on select "keeping kept keep are kept" at bounding box center [696, 248] width 60 height 14
click at [719, 244] on select "keeping kept keep are kept" at bounding box center [696, 248] width 60 height 14
click at [813, 260] on div "A f t e r t h e f i n a n c i a l c r i s i s , t h e e m p l o y m e n t r a t…" at bounding box center [644, 256] width 958 height 60
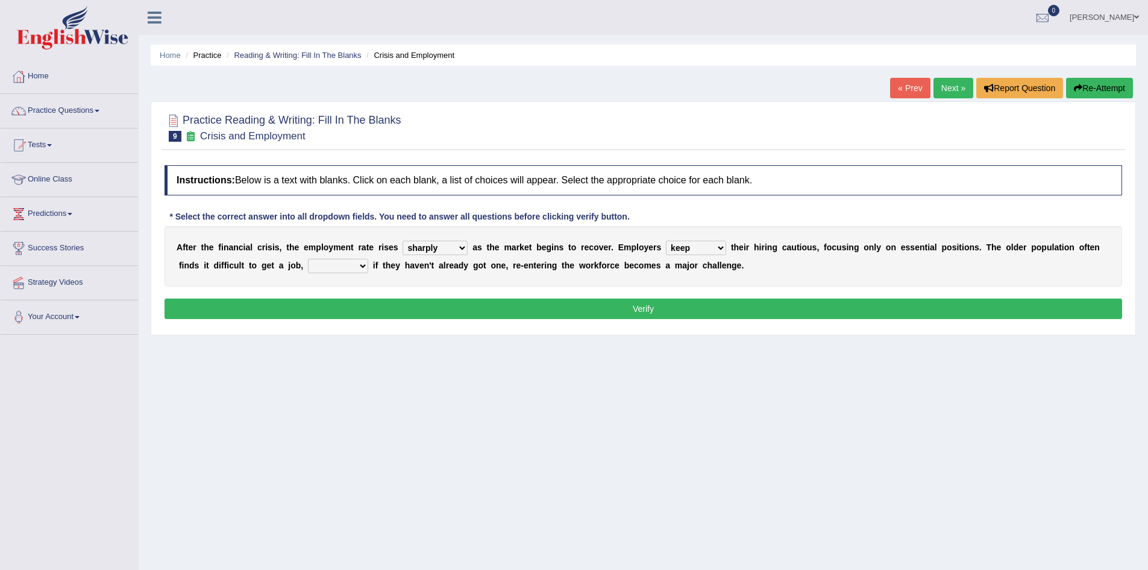
click at [365, 266] on select "although while then because" at bounding box center [338, 266] width 60 height 14
select select "because"
click at [308, 259] on select "although while then because" at bounding box center [338, 266] width 60 height 14
click at [675, 309] on button "Verify" at bounding box center [644, 308] width 958 height 20
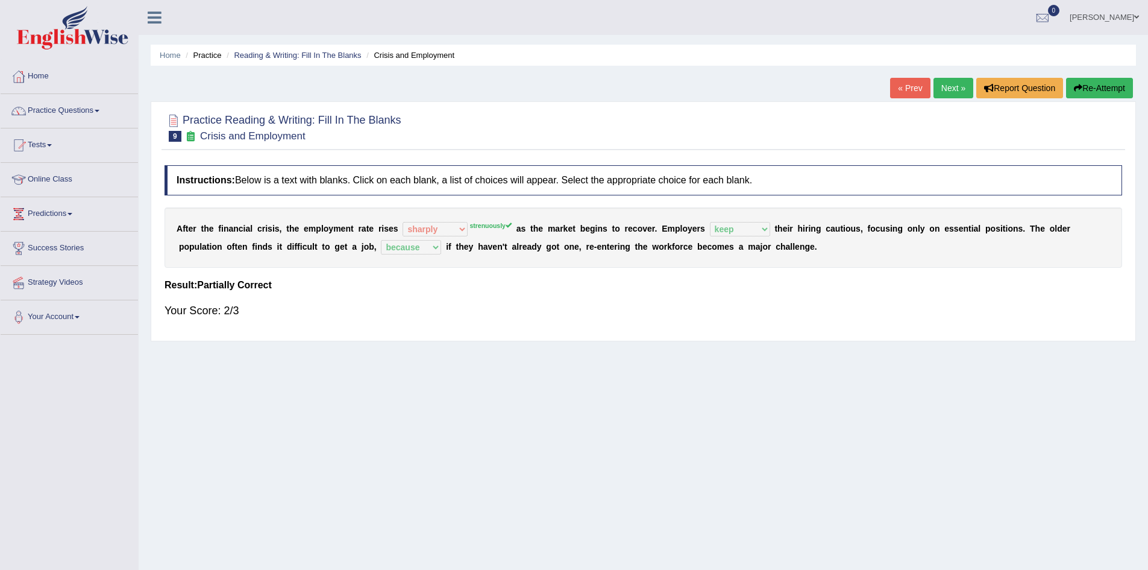
click at [955, 89] on link "Next »" at bounding box center [954, 88] width 40 height 20
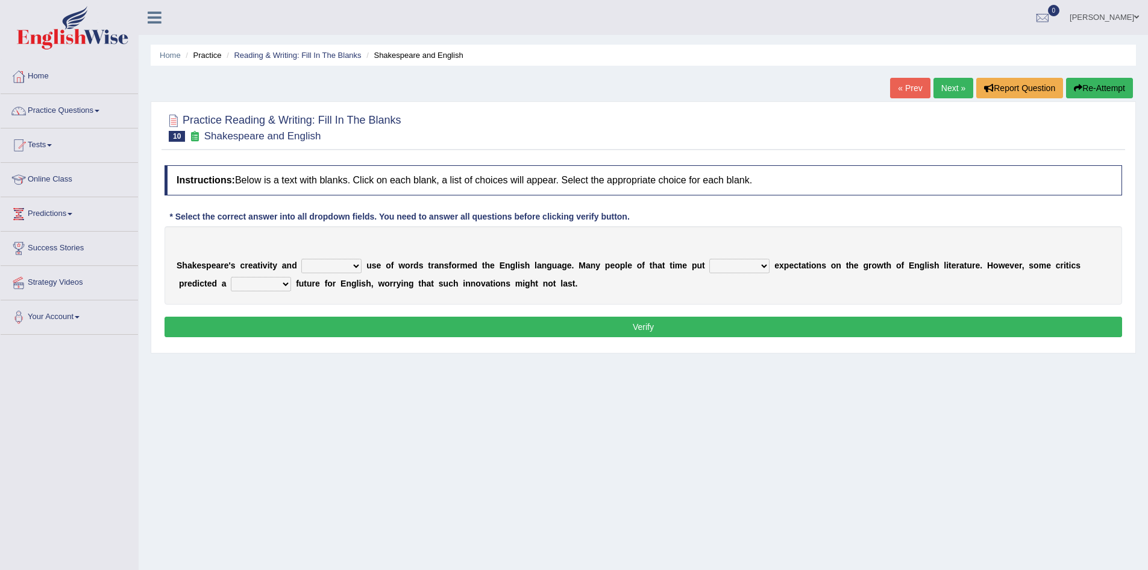
click at [354, 265] on select "idealized intensive fancied inventive" at bounding box center [331, 266] width 60 height 14
select select "inventive"
click at [301, 259] on select "idealized intensive fancied inventive" at bounding box center [331, 266] width 60 height 14
click at [765, 267] on select "wide much high more" at bounding box center [740, 266] width 60 height 14
click at [710, 259] on select "wide much high more" at bounding box center [740, 266] width 60 height 14
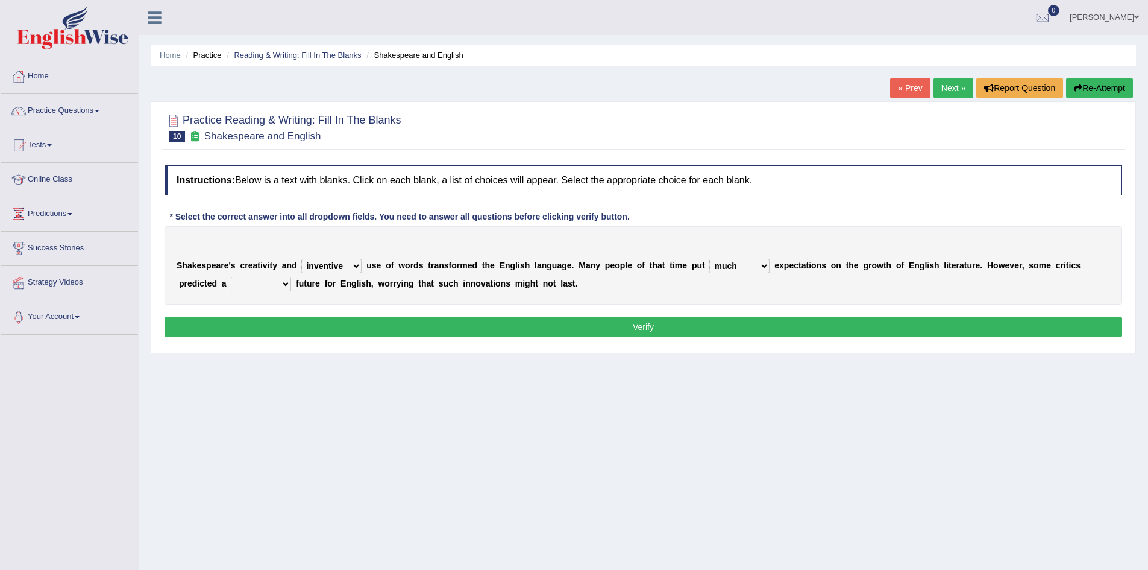
click at [764, 265] on select "wide much high more" at bounding box center [740, 266] width 60 height 14
select select "high"
click at [710, 259] on select "wide much high more" at bounding box center [740, 266] width 60 height 14
click at [283, 282] on select "monetary promising irresistible daunting" at bounding box center [261, 284] width 60 height 14
select select "promising"
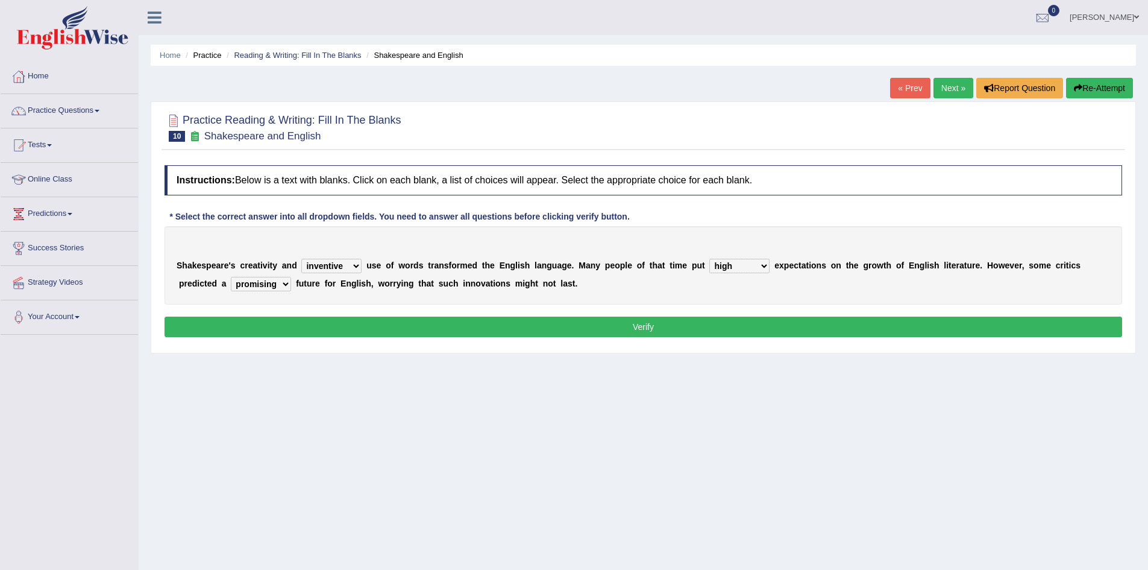
click at [231, 277] on select "monetary promising irresistible daunting" at bounding box center [261, 284] width 60 height 14
click at [388, 331] on button "Verify" at bounding box center [644, 326] width 958 height 20
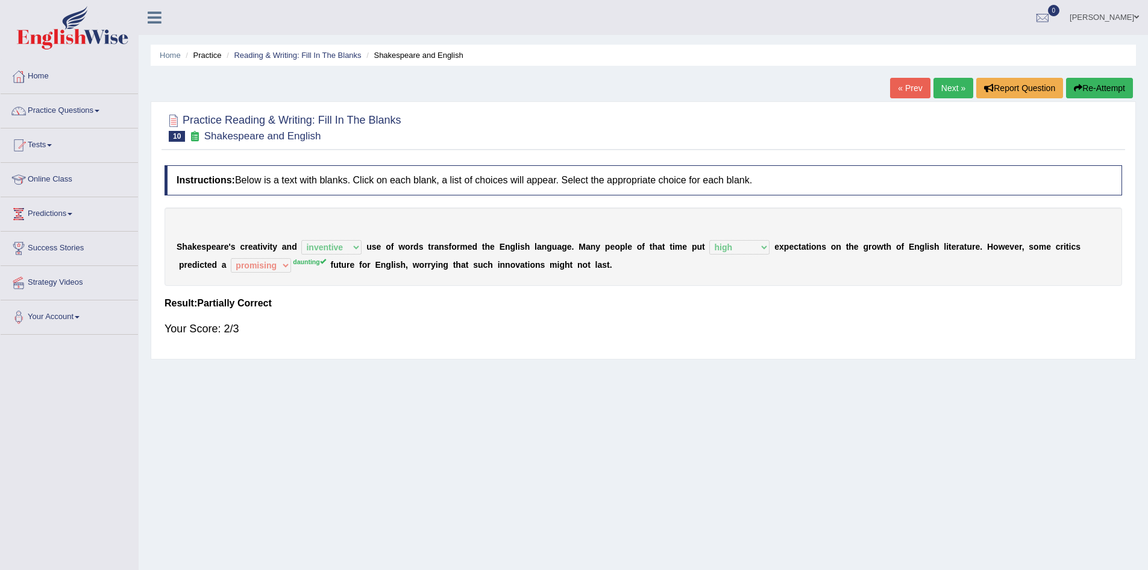
click at [942, 83] on link "Next »" at bounding box center [954, 88] width 40 height 20
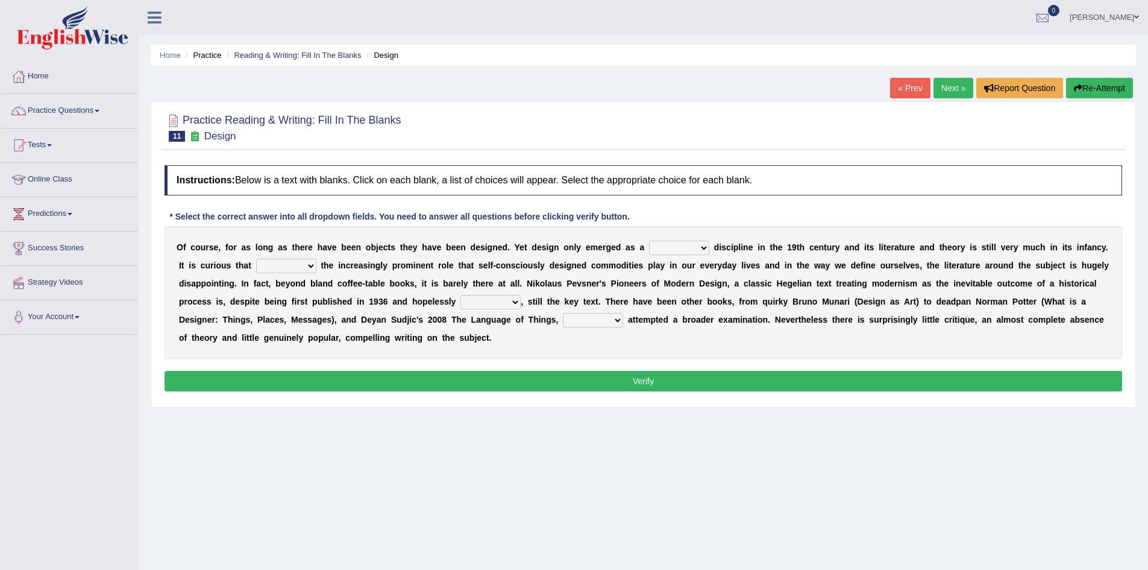
scroll to position [63, 0]
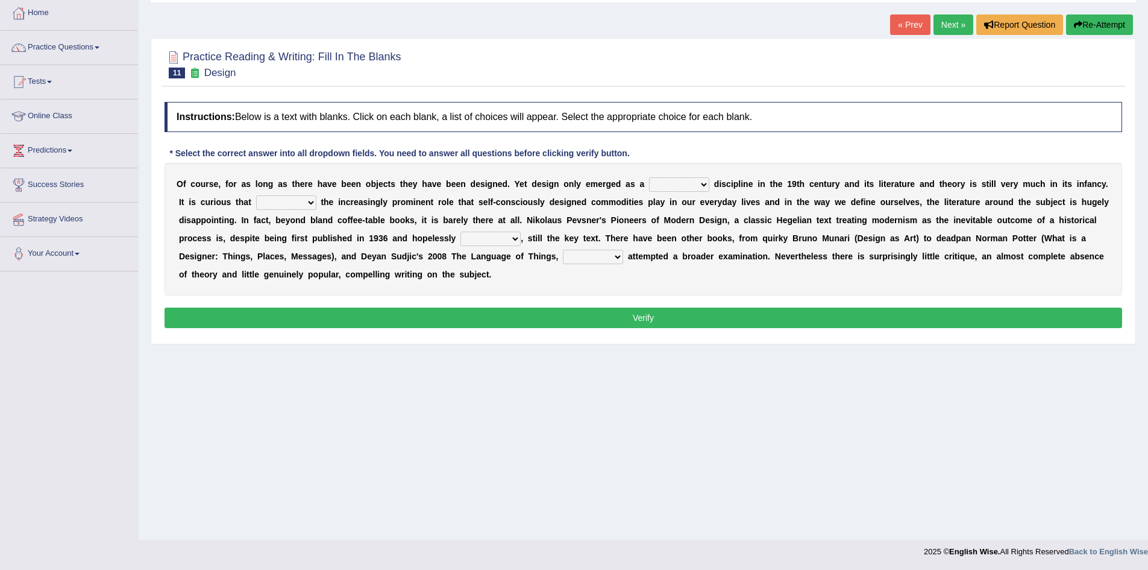
click at [704, 184] on select "bilateral ubiquitous foremost dedicated" at bounding box center [679, 184] width 60 height 14
click at [740, 278] on div "O f c o u r s e , f o r a s l o n g a s t h e r e h a v e b e e n o b j e c t s…" at bounding box center [644, 229] width 958 height 133
